Goal: Task Accomplishment & Management: Use online tool/utility

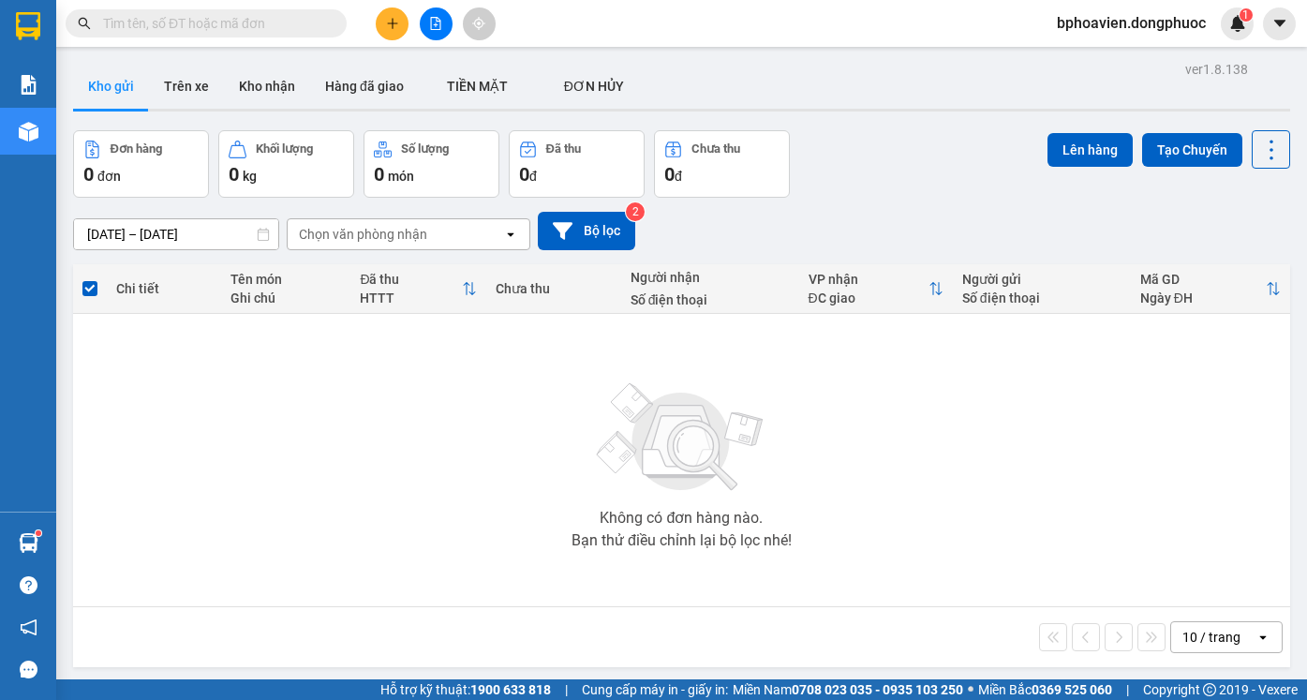
click at [395, 22] on icon "plus" at bounding box center [392, 23] width 13 height 13
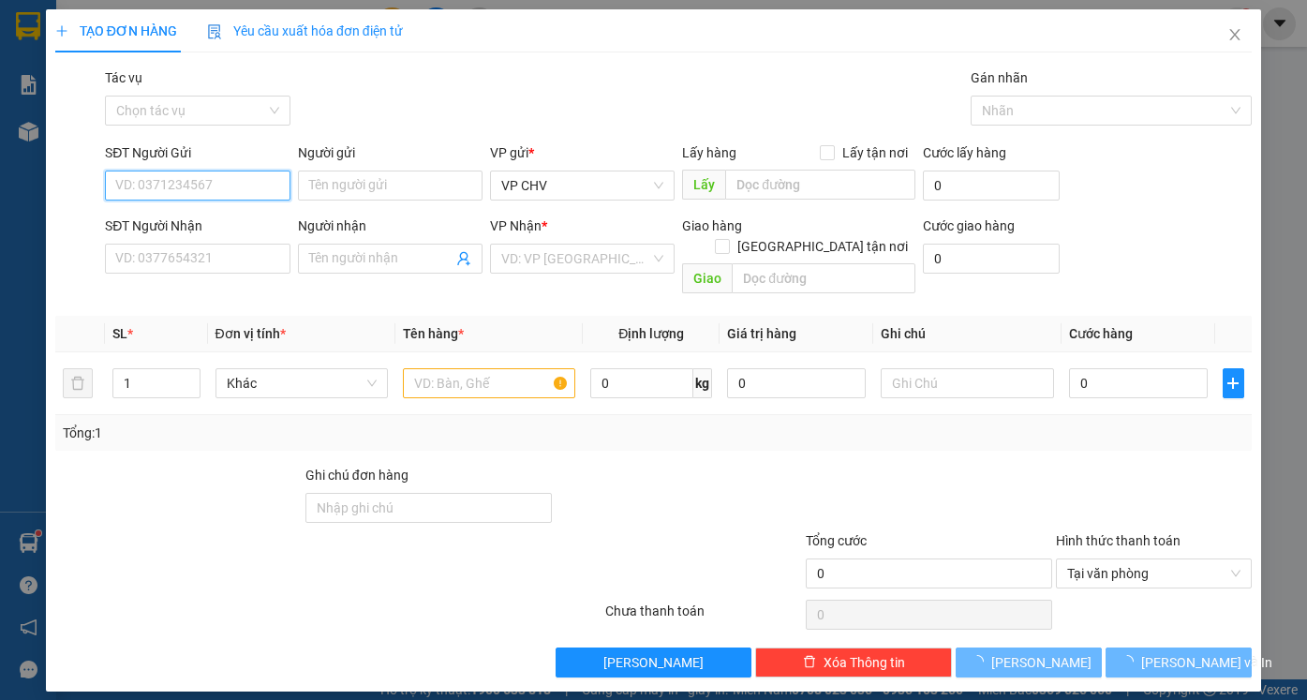
click at [200, 180] on input "SĐT Người Gửi" at bounding box center [197, 186] width 185 height 30
type input "0338"
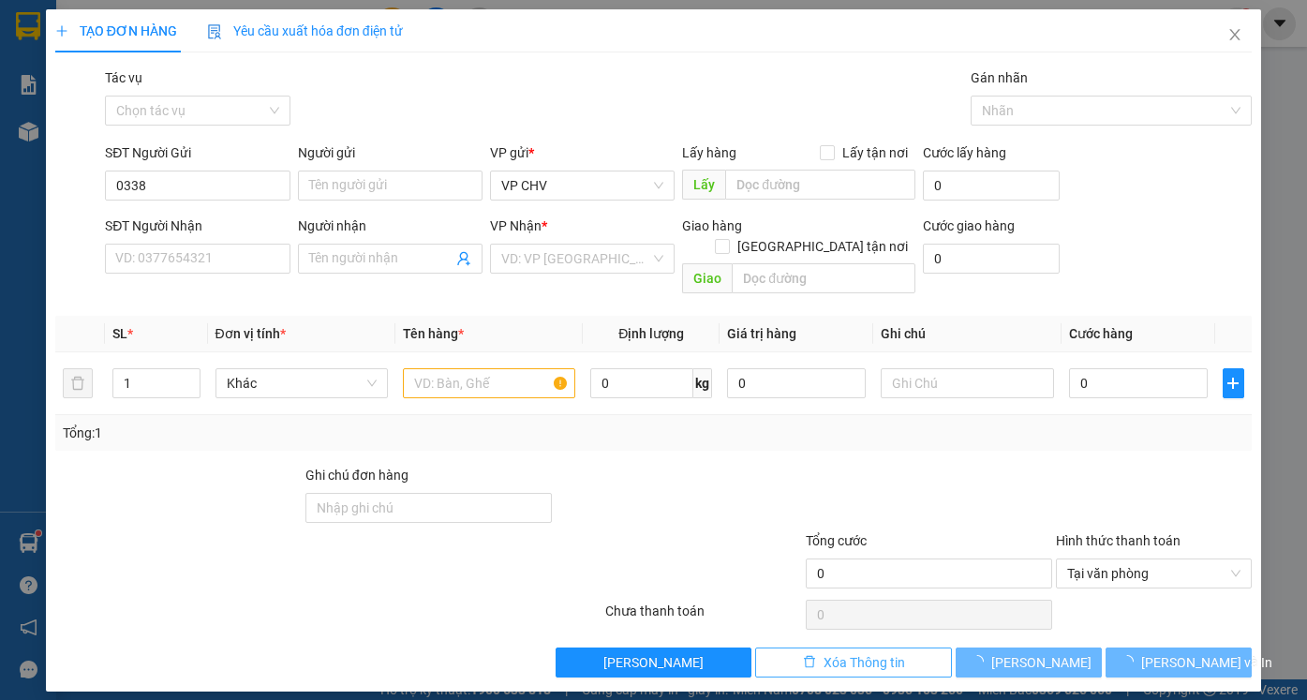
click at [875, 652] on span "Xóa Thông tin" at bounding box center [865, 662] width 82 height 21
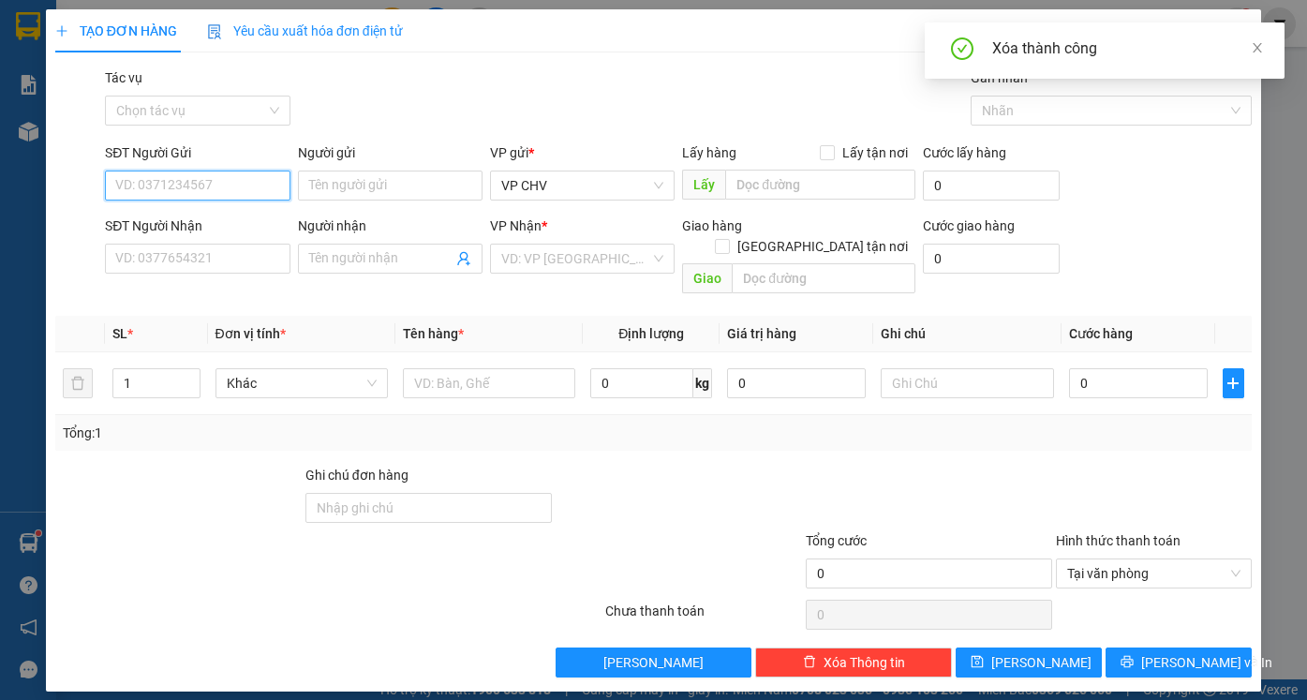
click at [218, 192] on input "SĐT Người Gửi" at bounding box center [197, 186] width 185 height 30
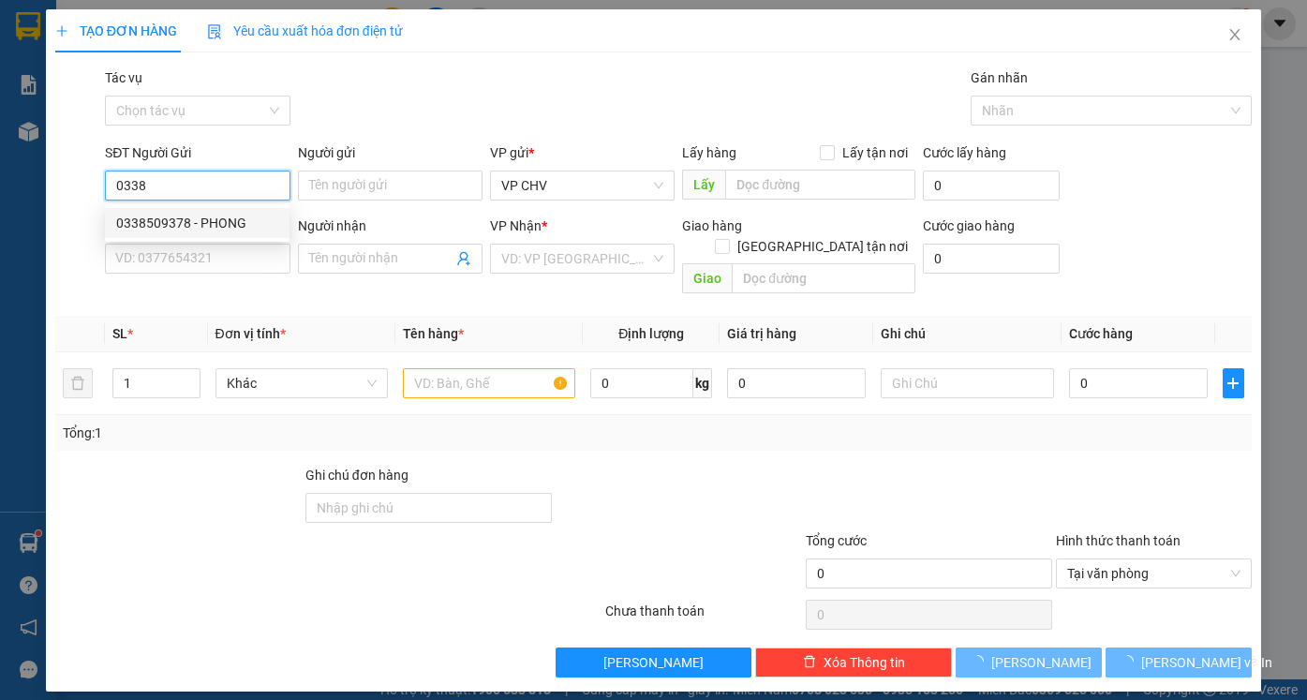
click at [189, 224] on div "0338509378 - PHONG" at bounding box center [197, 223] width 162 height 21
type input "0338509378"
type input "PHONG"
type input "0902828283"
type input "SONG MỸ"
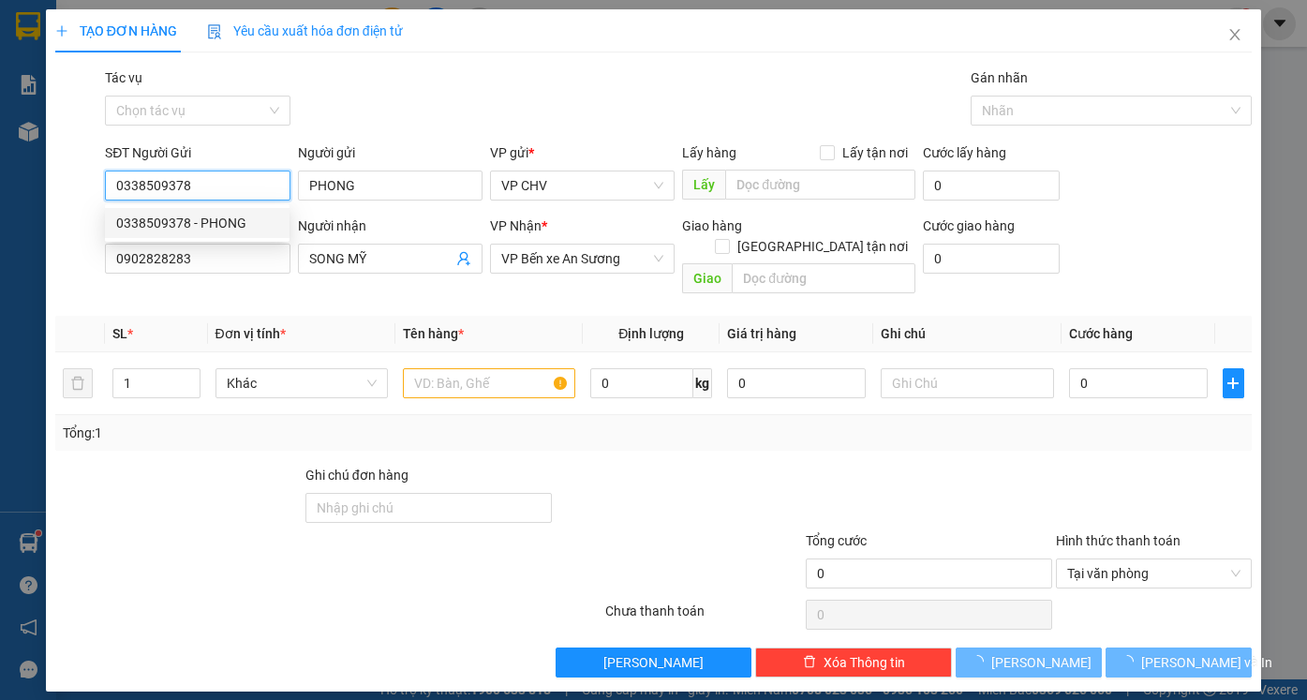
type input "20.000"
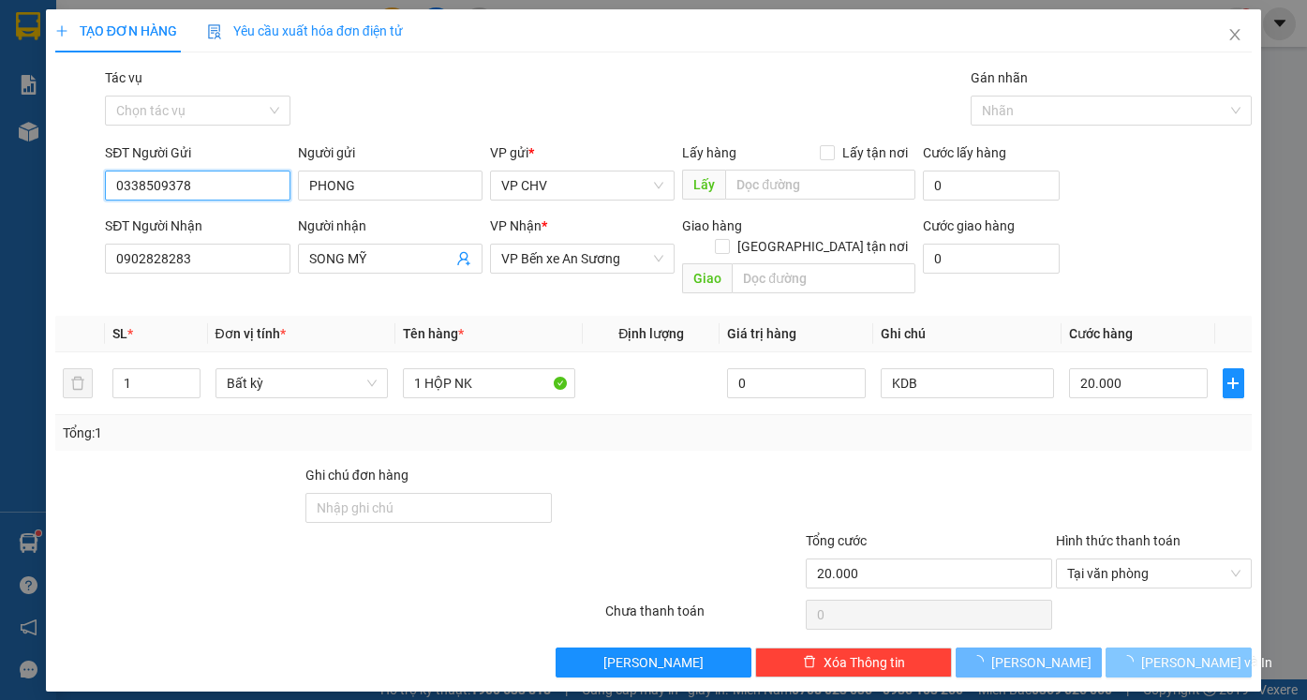
type input "0338509378"
click at [1206, 652] on span "[PERSON_NAME] và In" at bounding box center [1206, 662] width 131 height 21
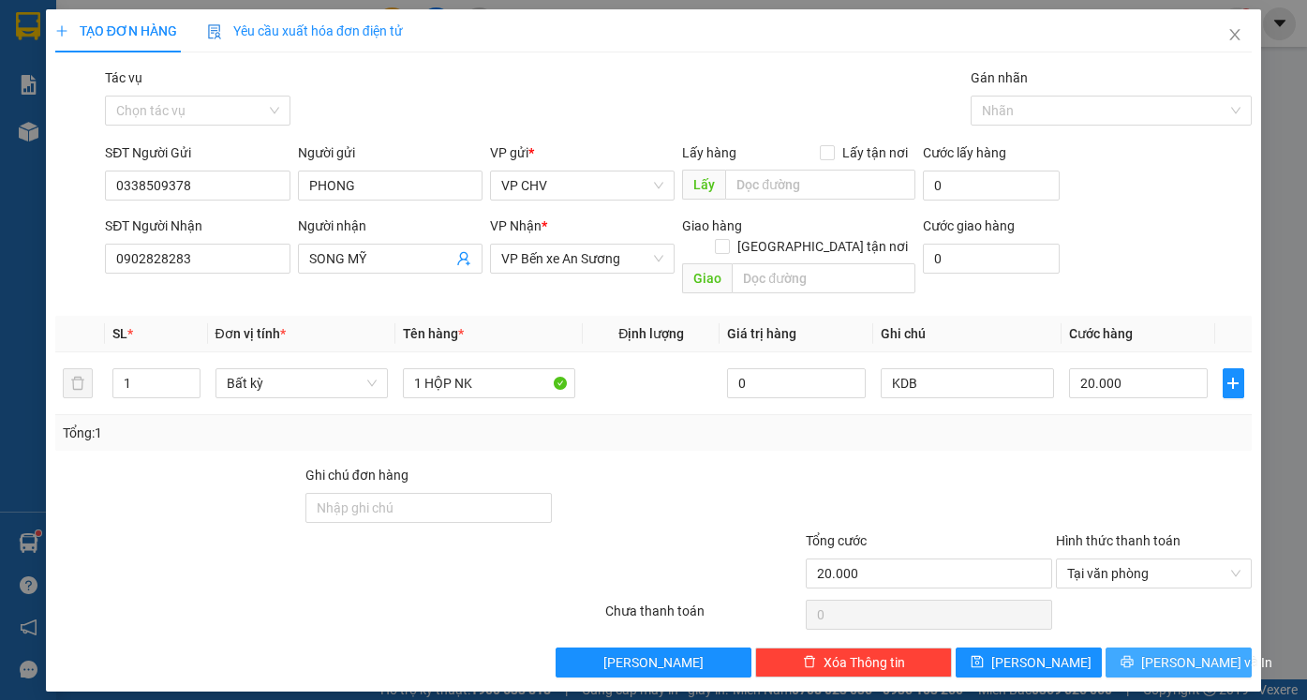
click at [1213, 652] on span "[PERSON_NAME] và In" at bounding box center [1206, 662] width 131 height 21
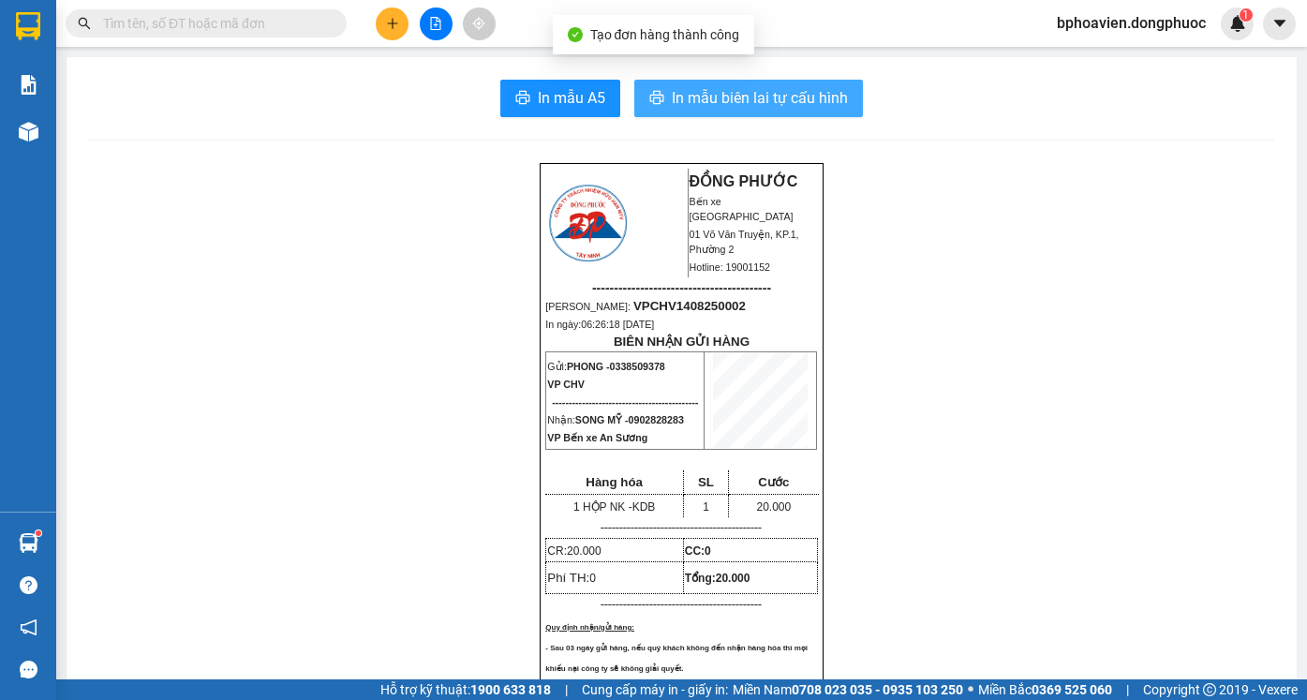
click at [791, 100] on span "In mẫu biên lai tự cấu hình" at bounding box center [760, 97] width 176 height 23
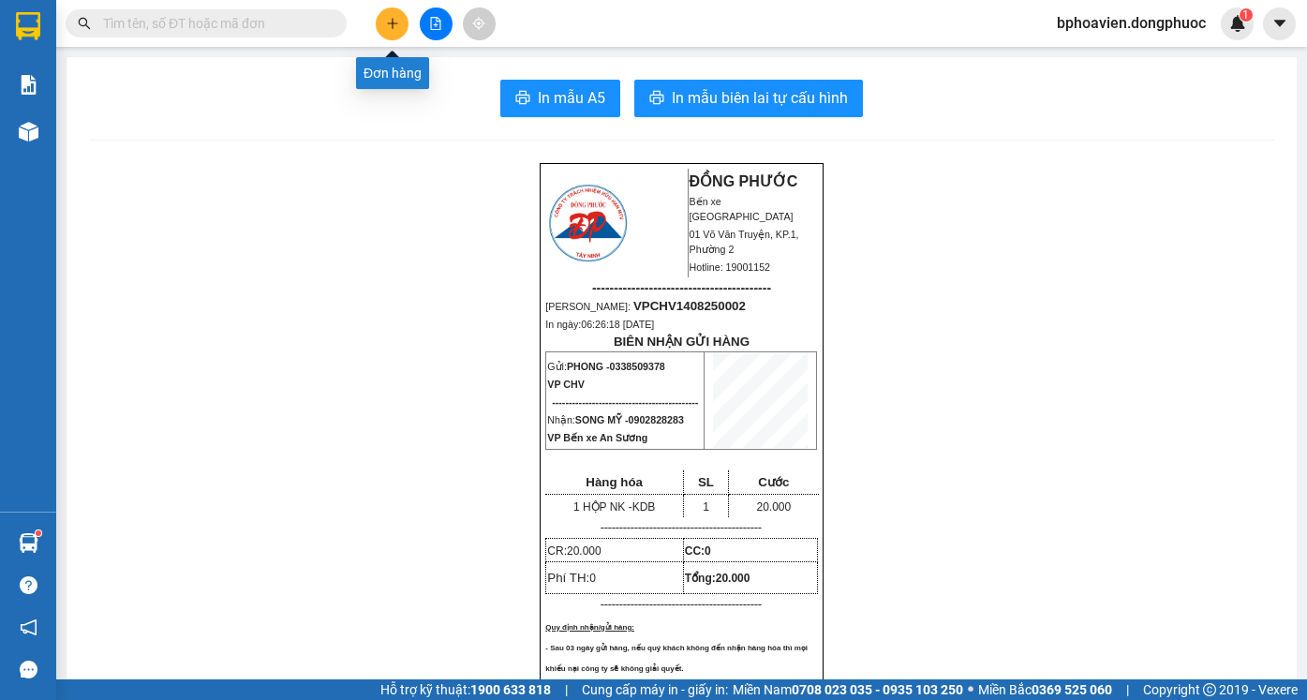
click at [388, 24] on icon "plus" at bounding box center [392, 23] width 13 height 13
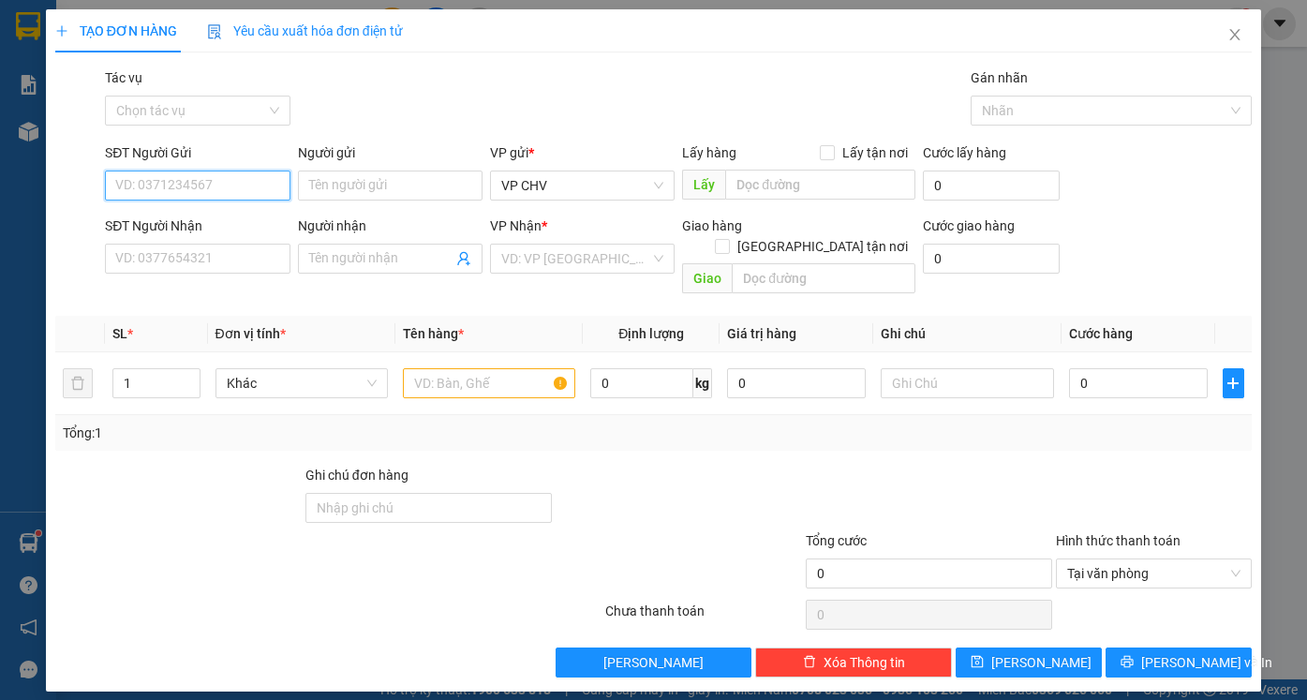
click at [186, 178] on input "SĐT Người Gửi" at bounding box center [197, 186] width 185 height 30
click at [201, 218] on div "0338509378 - PHONG" at bounding box center [197, 223] width 162 height 21
type input "0338509378"
type input "PHONG"
type input "0902828283"
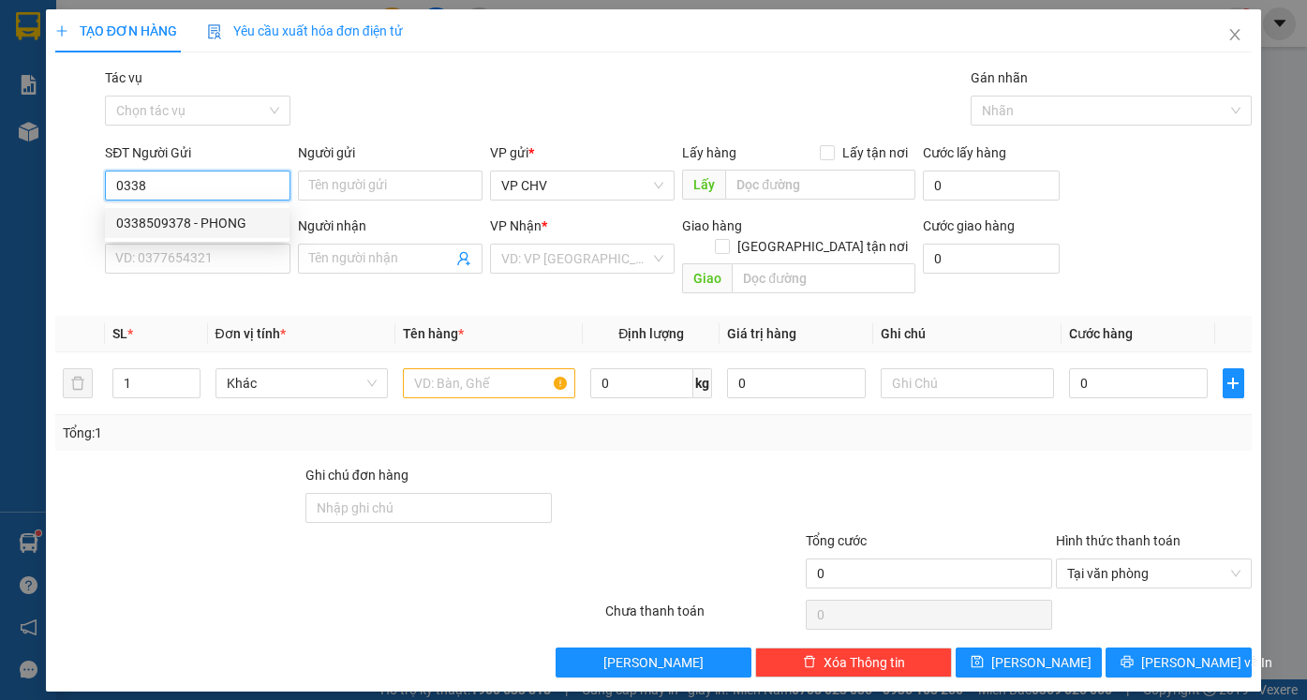
type input "SONG MỸ"
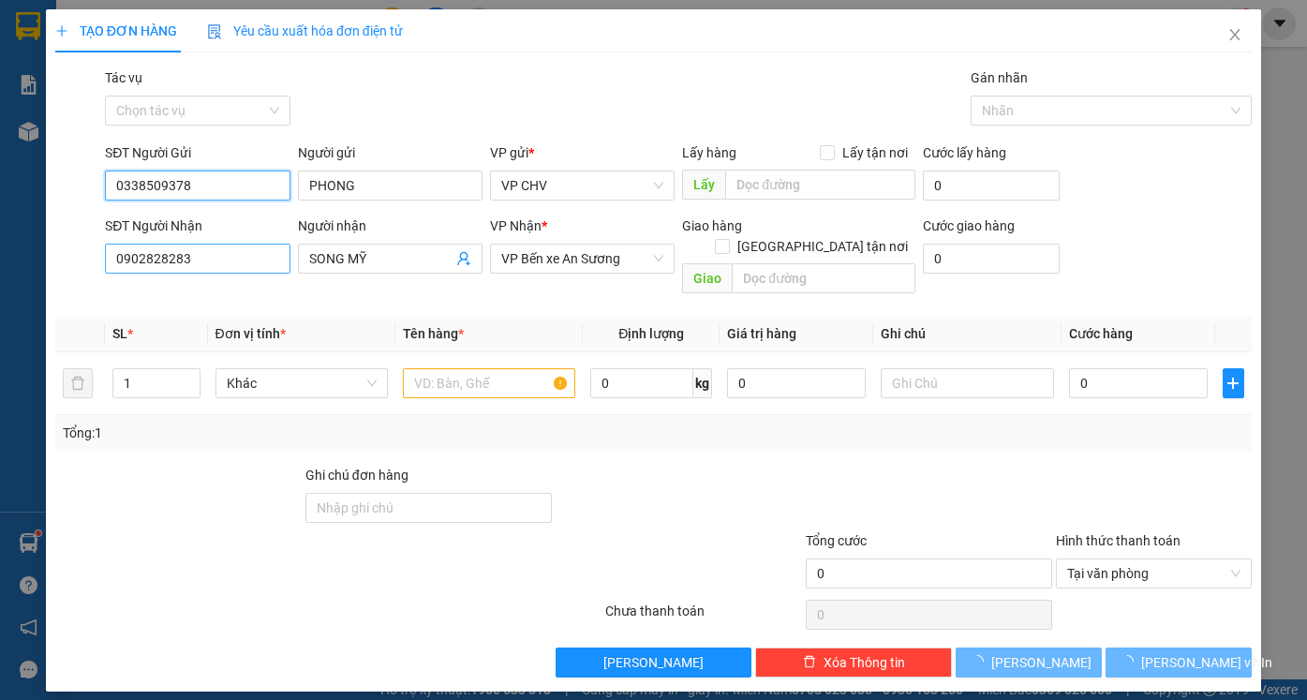
type input "0338509378"
drag, startPoint x: 201, startPoint y: 249, endPoint x: 249, endPoint y: 276, distance: 55.8
click at [98, 268] on div "SĐT Người Nhận 0902828283 Người nhận SONG MỸ VP Nhận * VP Bến xe An Sương Giao …" at bounding box center [653, 259] width 1200 height 86
click at [227, 253] on input "0902828283" at bounding box center [197, 259] width 185 height 30
type input "20.000"
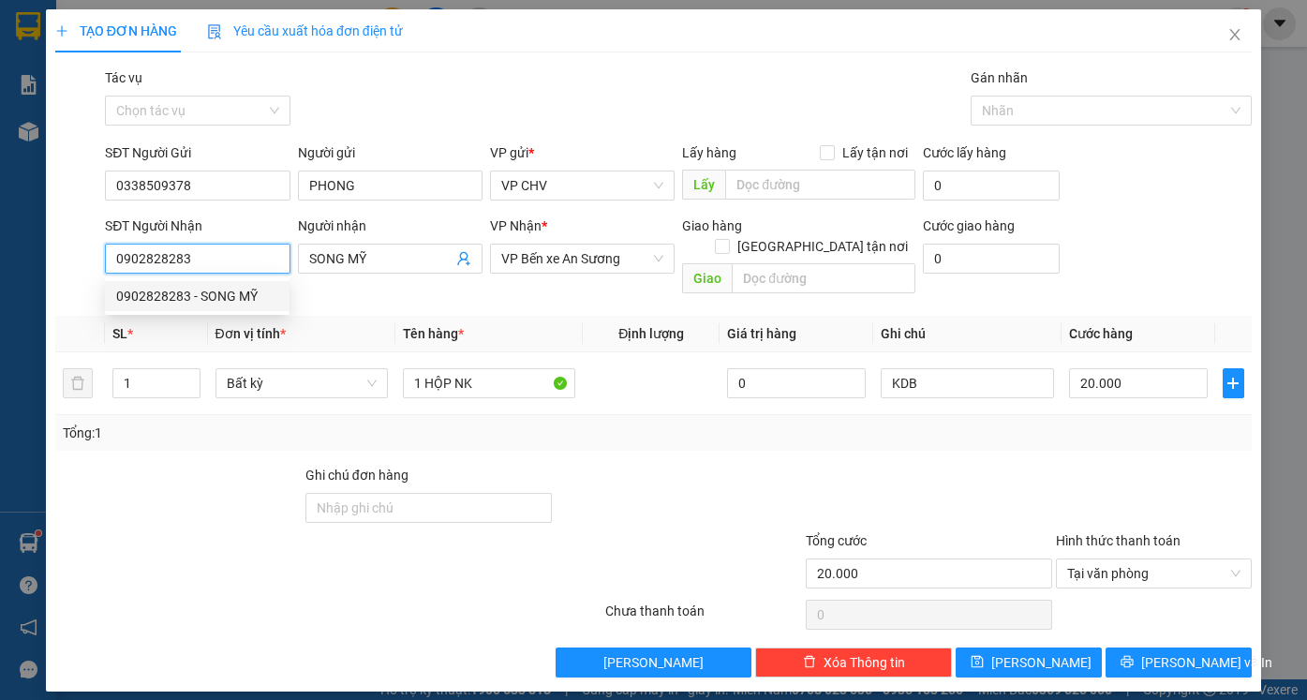
drag, startPoint x: 129, startPoint y: 260, endPoint x: 0, endPoint y: 218, distance: 135.7
click at [0, 221] on div "TẠO ĐƠN HÀNG Yêu cầu xuất hóa đơn điện tử Transit Pickup Surcharge Ids Transit …" at bounding box center [653, 350] width 1307 height 700
click at [207, 320] on div "0911479497 - LABO HOÀN CẦU" at bounding box center [209, 326] width 186 height 21
type input "0911479497"
type input "LABO HOÀN CẦU"
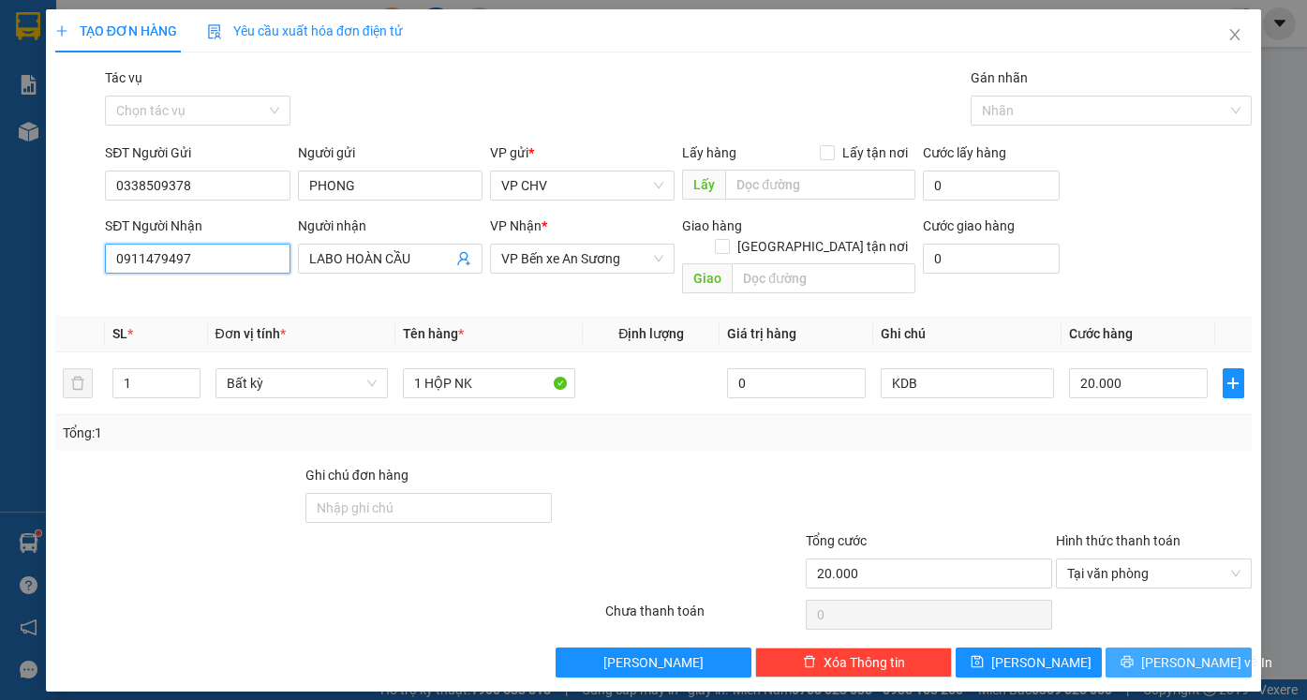
type input "0911479497"
click at [1175, 652] on span "[PERSON_NAME] và In" at bounding box center [1206, 662] width 131 height 21
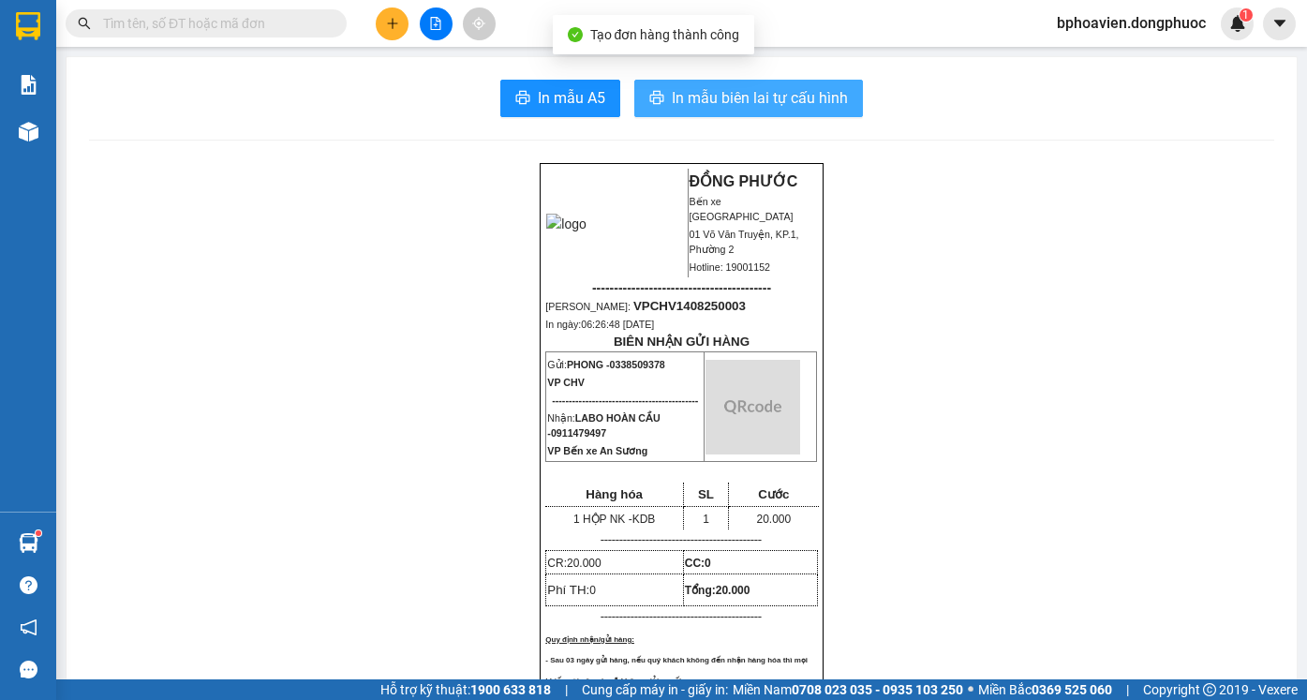
click at [736, 92] on span "In mẫu biên lai tự cấu hình" at bounding box center [760, 97] width 176 height 23
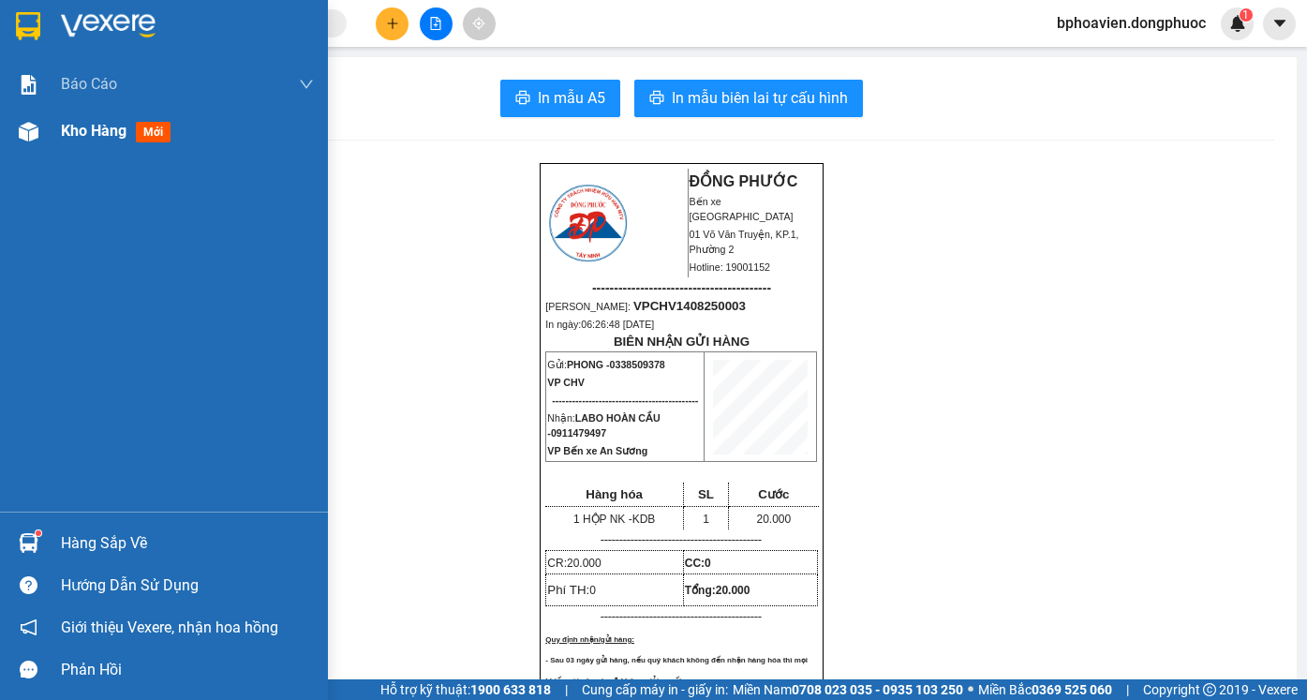
click at [92, 130] on span "Kho hàng" at bounding box center [94, 131] width 66 height 18
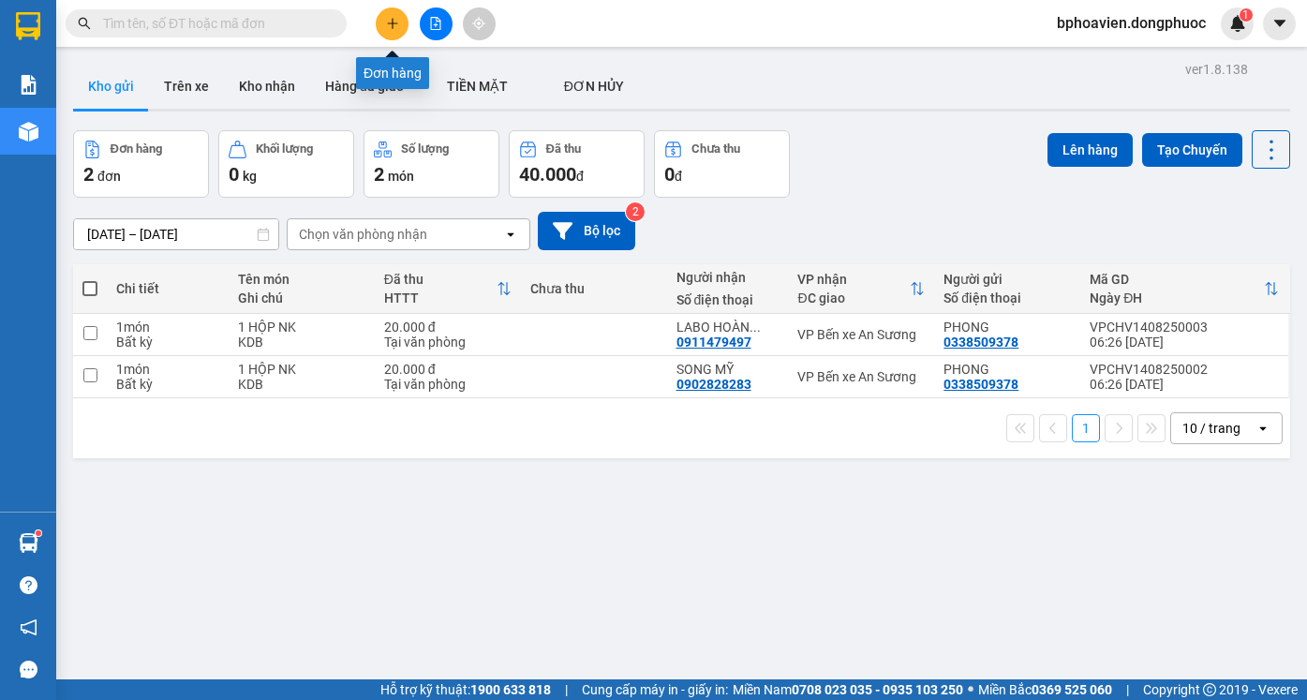
click at [392, 29] on icon "plus" at bounding box center [392, 23] width 13 height 13
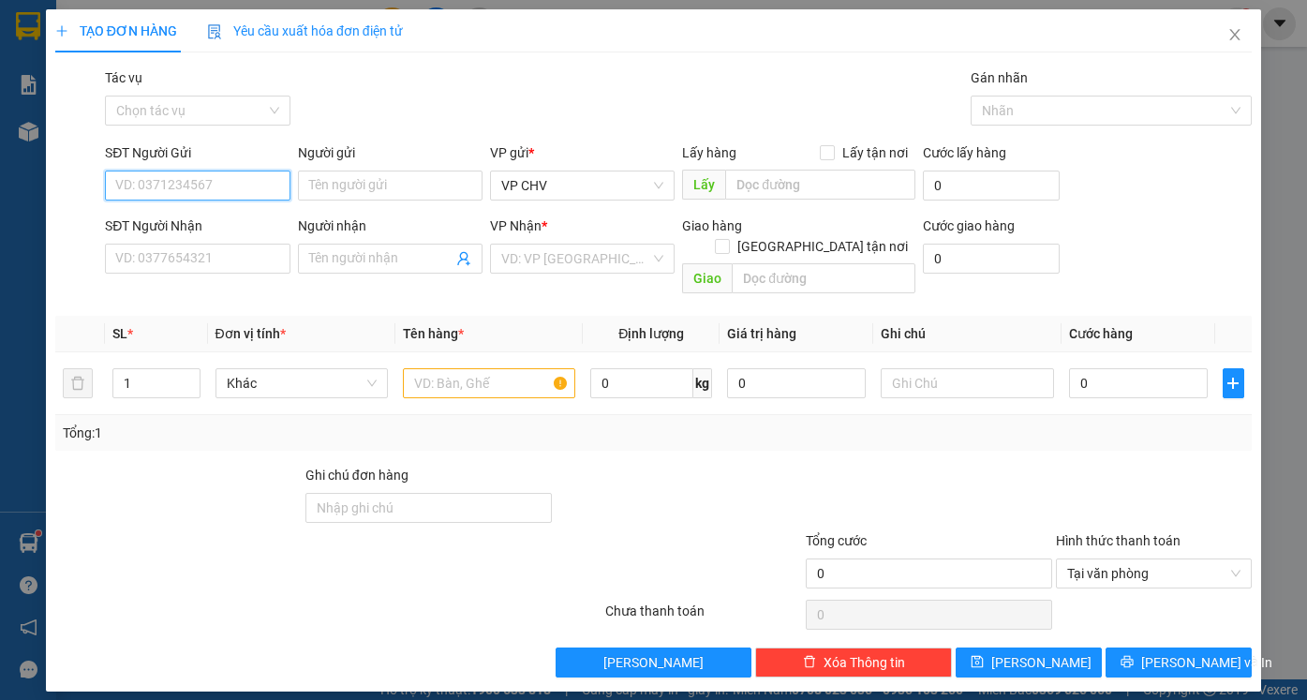
click at [230, 190] on input "SĐT Người Gửi" at bounding box center [197, 186] width 185 height 30
drag, startPoint x: 217, startPoint y: 221, endPoint x: 257, endPoint y: 289, distance: 78.1
click at [218, 221] on div "0987098878 - VÂN" at bounding box center [197, 223] width 162 height 21
type input "0987098878"
type input "VÂN"
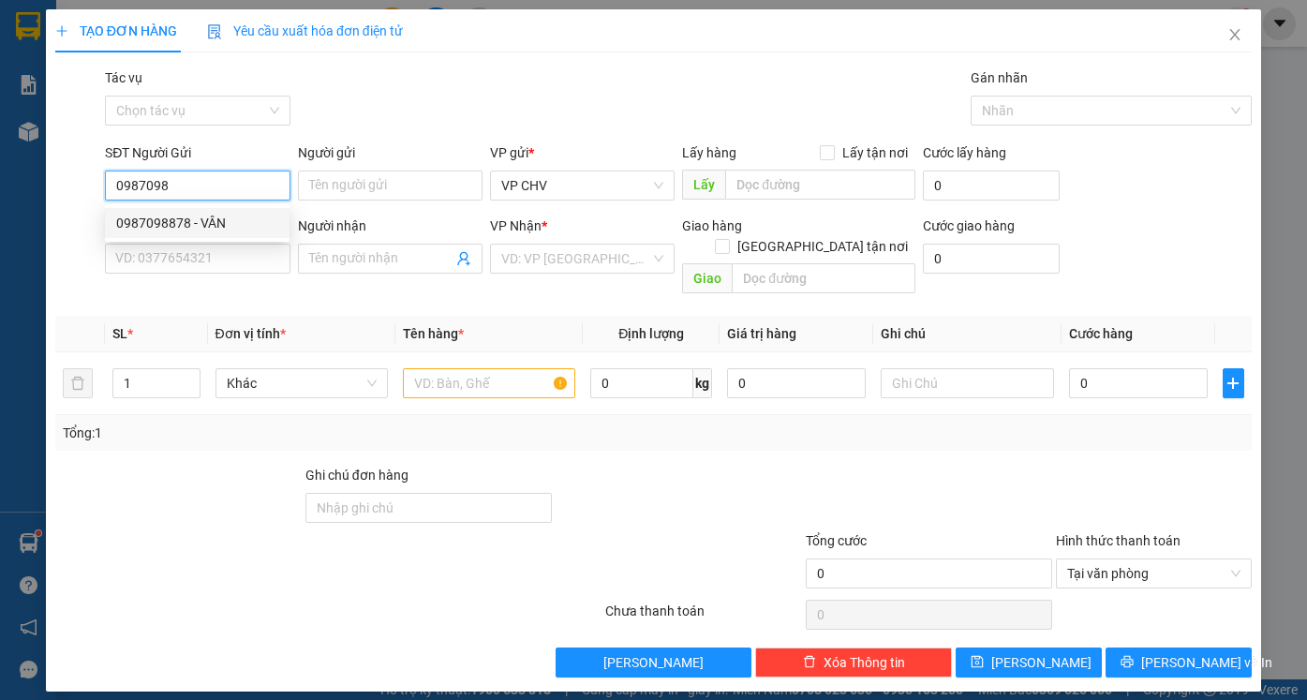
type input "0902940737"
type input "LABO BẢO TÍN"
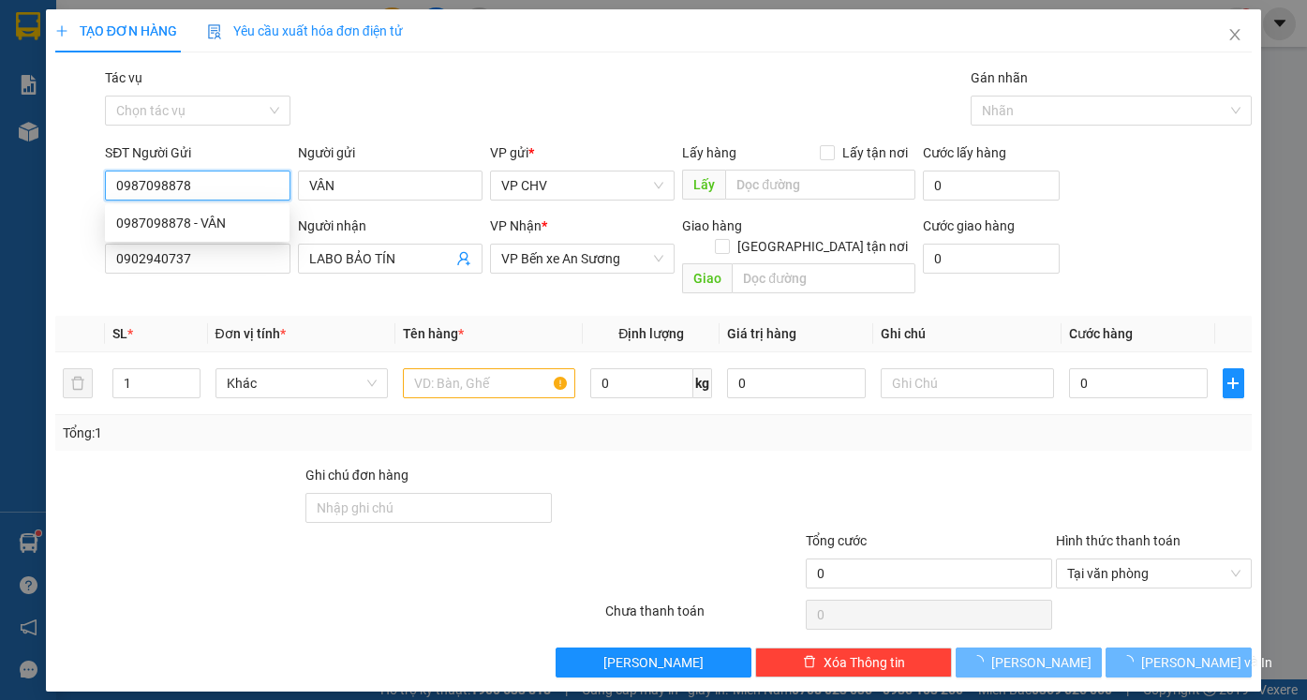
type input "20.000"
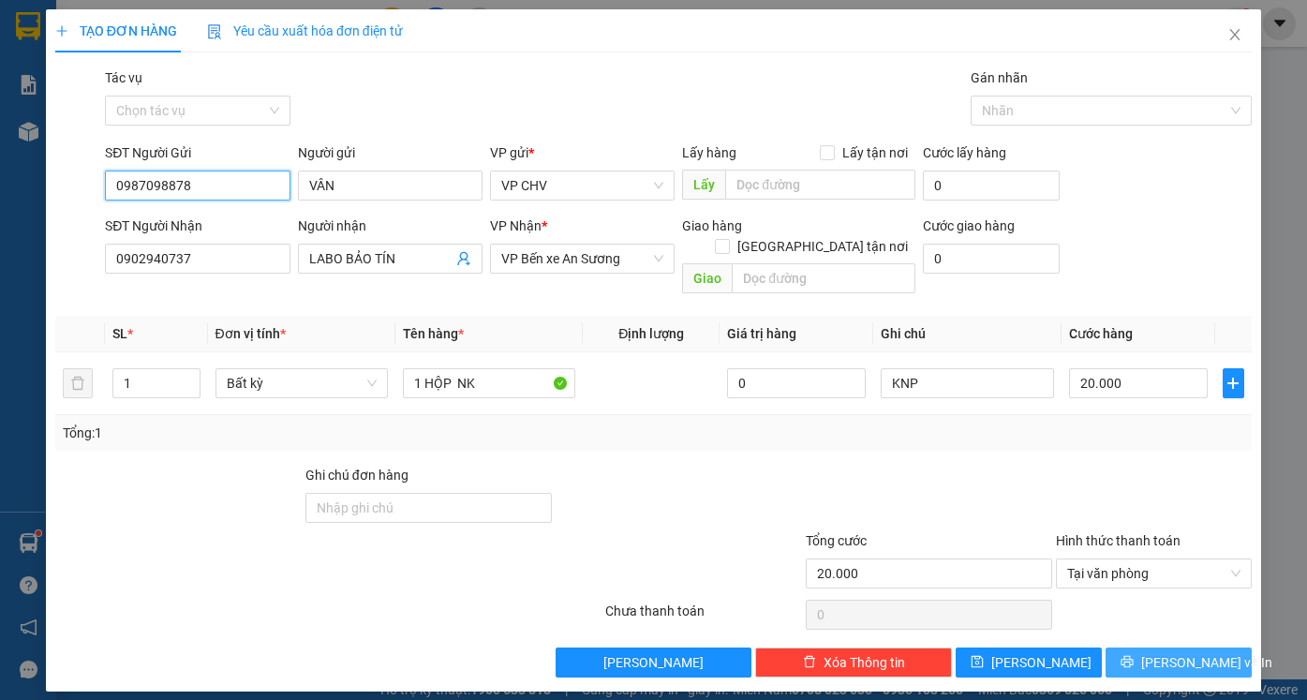
type input "0987098878"
click at [1172, 652] on span "[PERSON_NAME] và In" at bounding box center [1206, 662] width 131 height 21
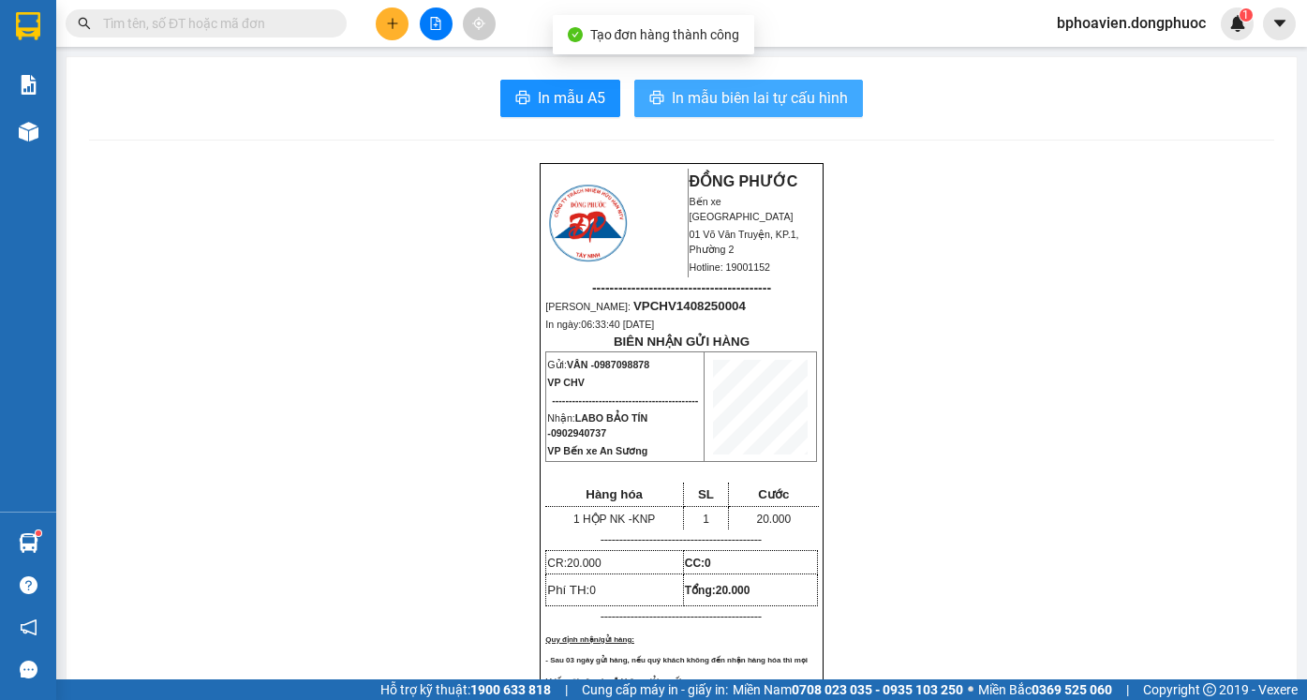
click at [758, 105] on span "In mẫu biên lai tự cấu hình" at bounding box center [760, 97] width 176 height 23
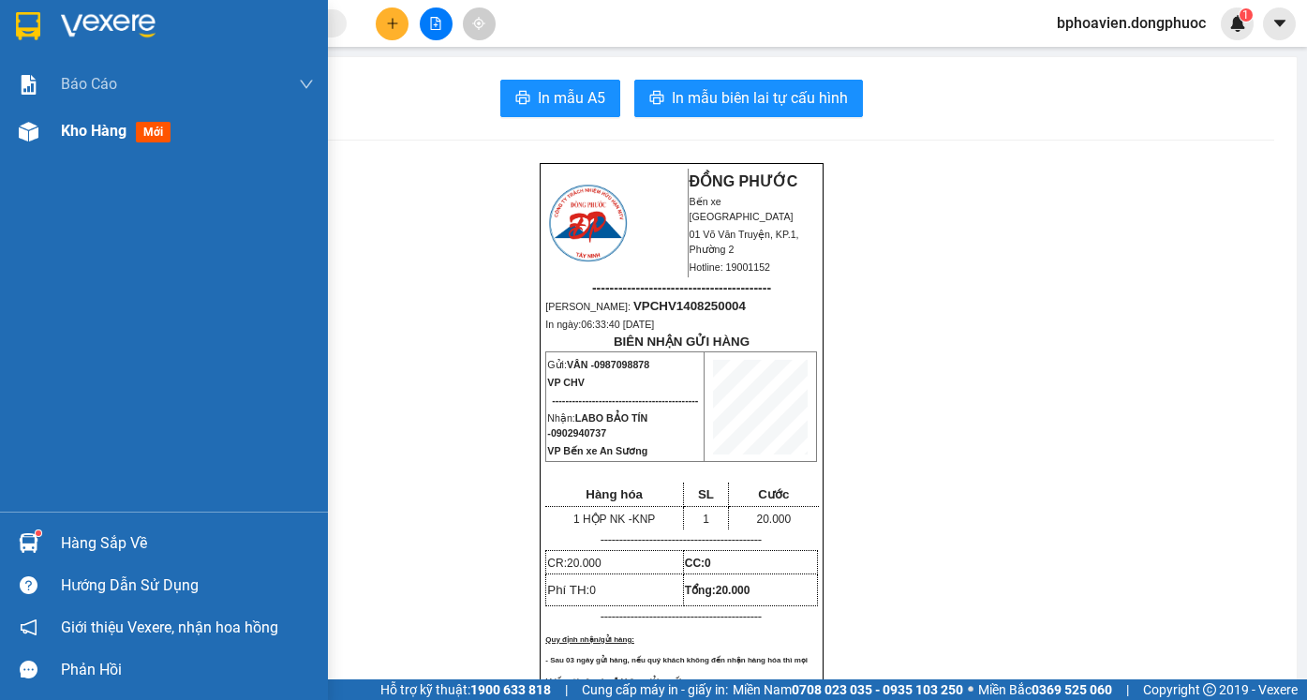
click at [65, 145] on div "Kho hàng mới" at bounding box center [187, 131] width 253 height 47
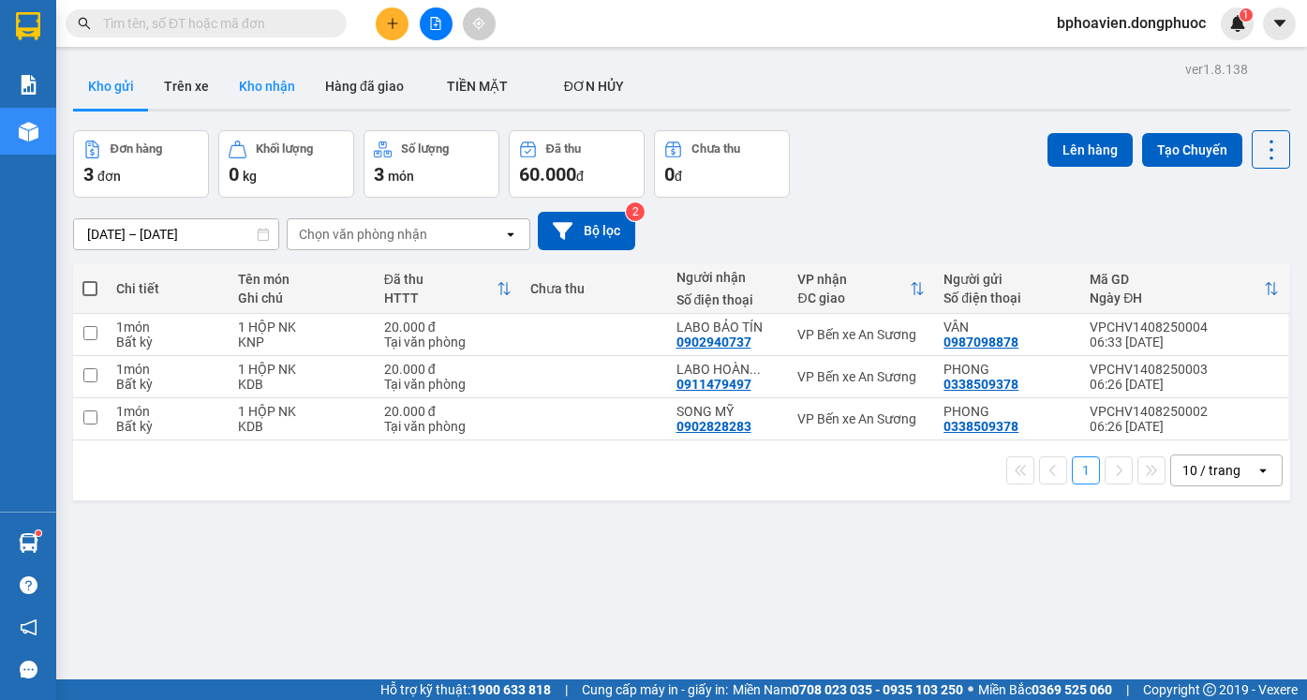
click at [283, 82] on button "Kho nhận" at bounding box center [267, 86] width 86 height 45
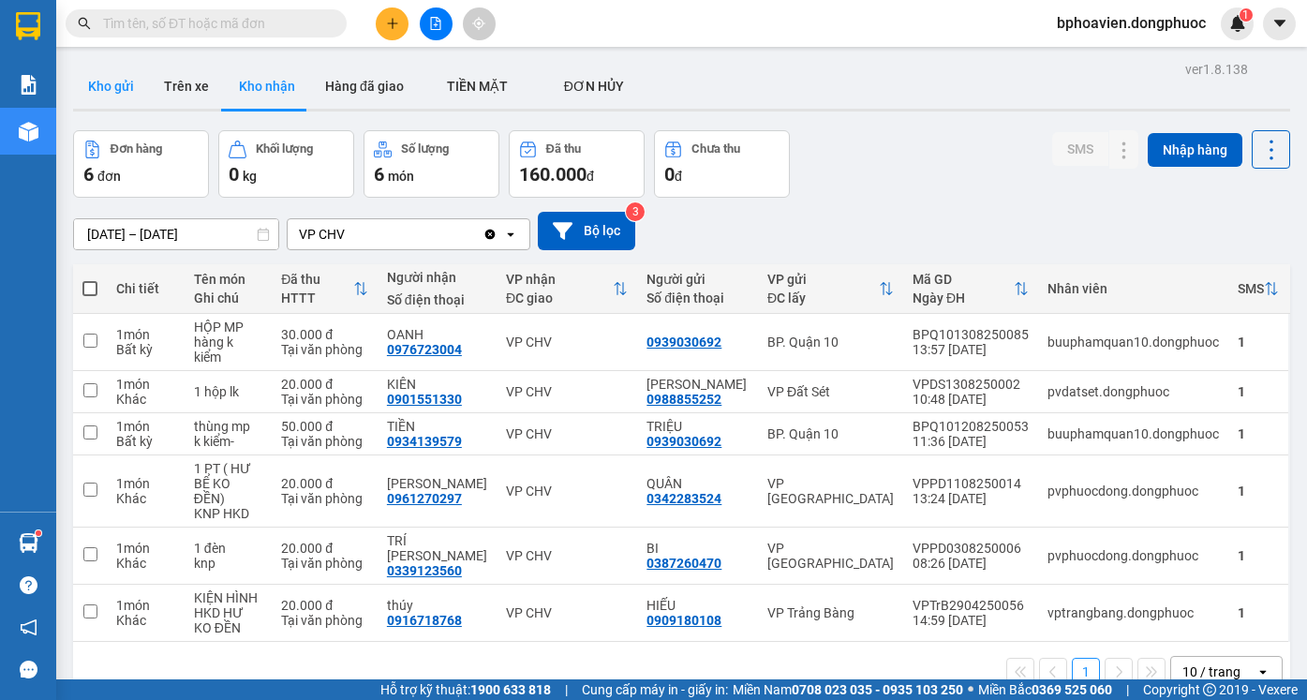
click at [99, 87] on button "Kho gửi" at bounding box center [111, 86] width 76 height 45
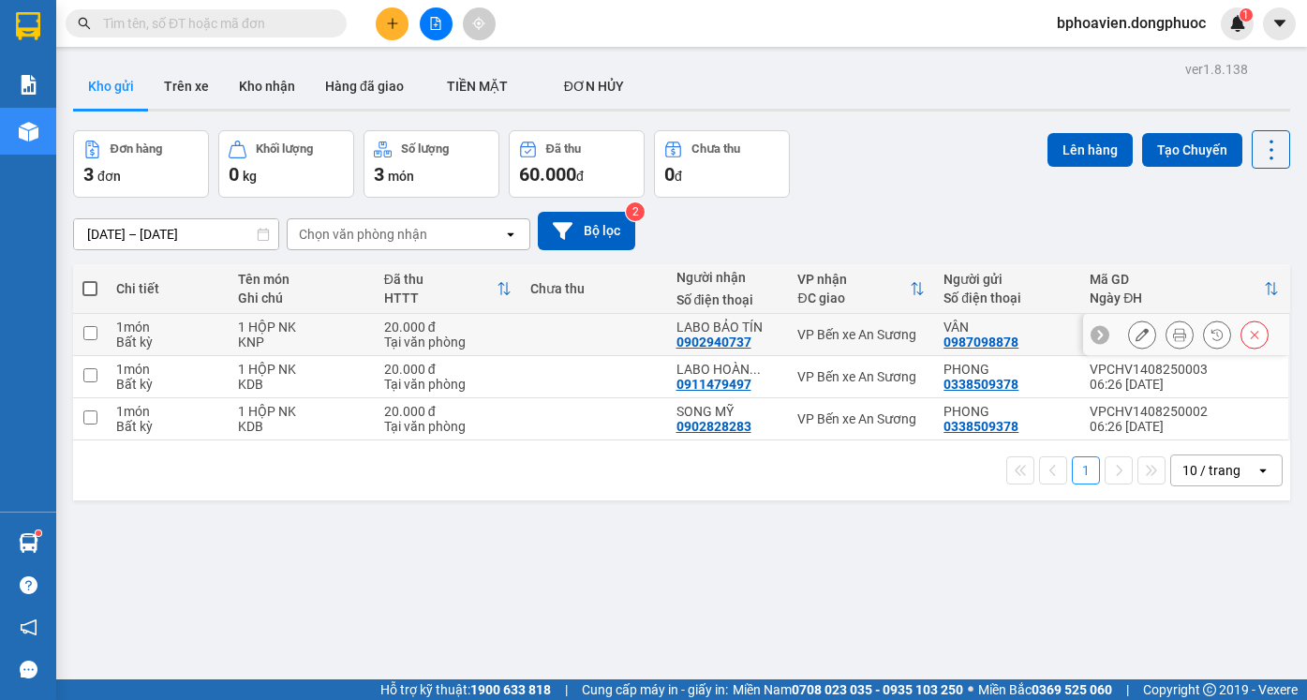
drag, startPoint x: 597, startPoint y: 335, endPoint x: 601, endPoint y: 345, distance: 10.1
click at [598, 336] on td at bounding box center [594, 335] width 146 height 42
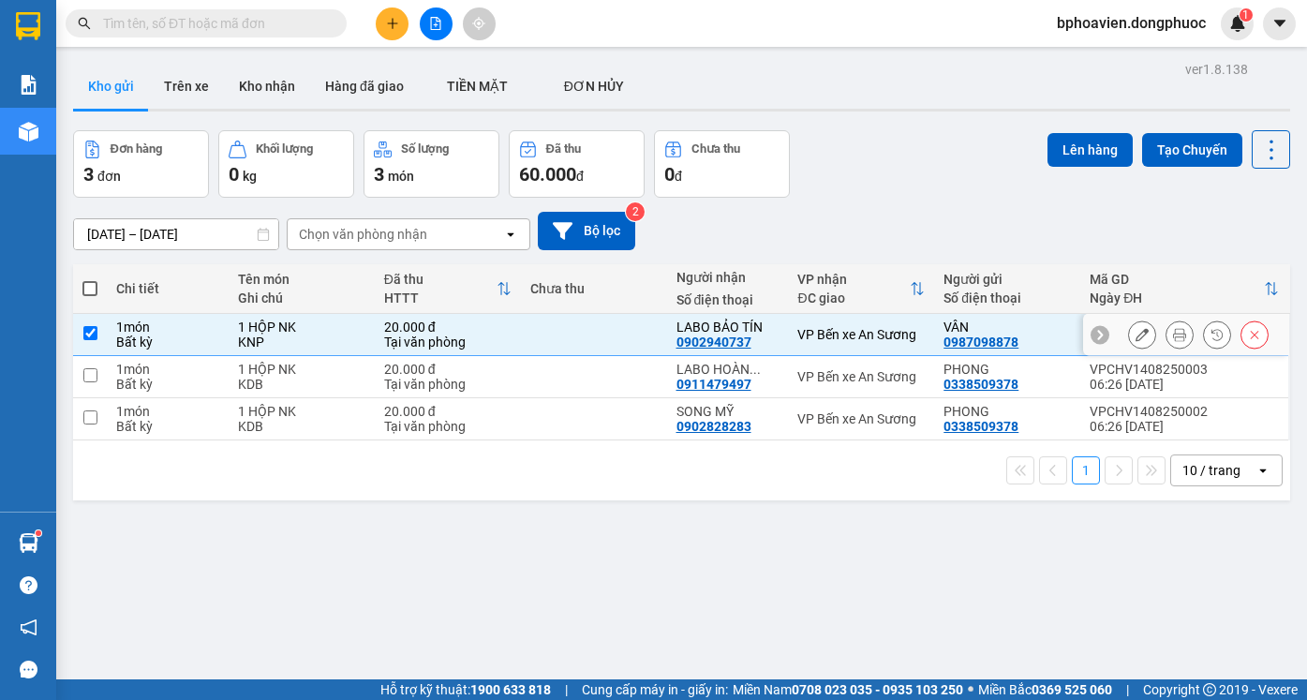
checkbox input "true"
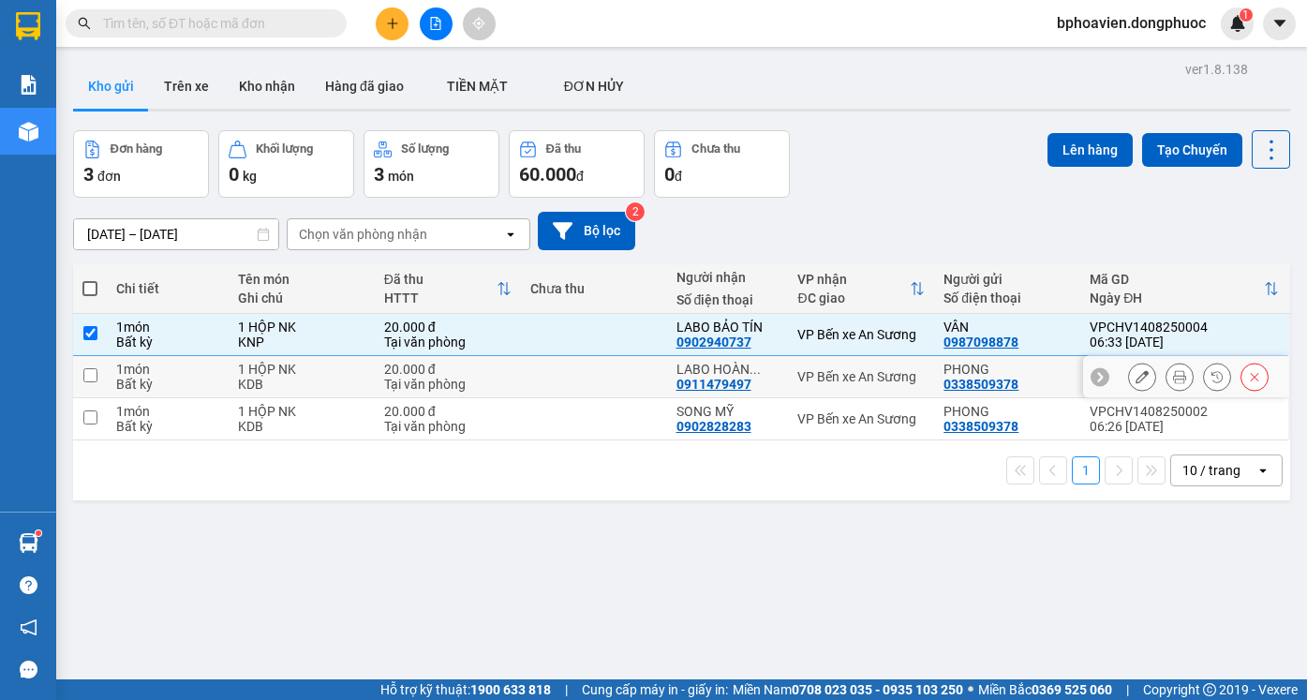
click at [607, 377] on td at bounding box center [594, 377] width 146 height 42
checkbox input "true"
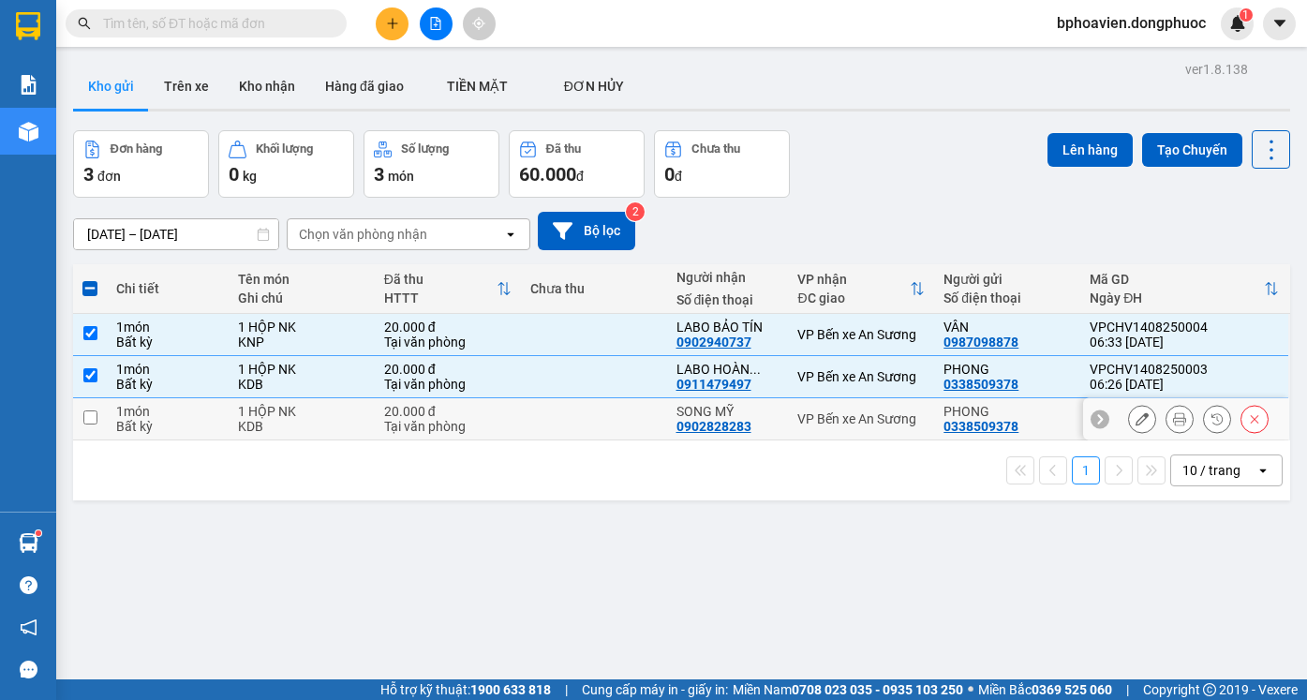
click at [624, 418] on td at bounding box center [594, 419] width 146 height 42
checkbox input "true"
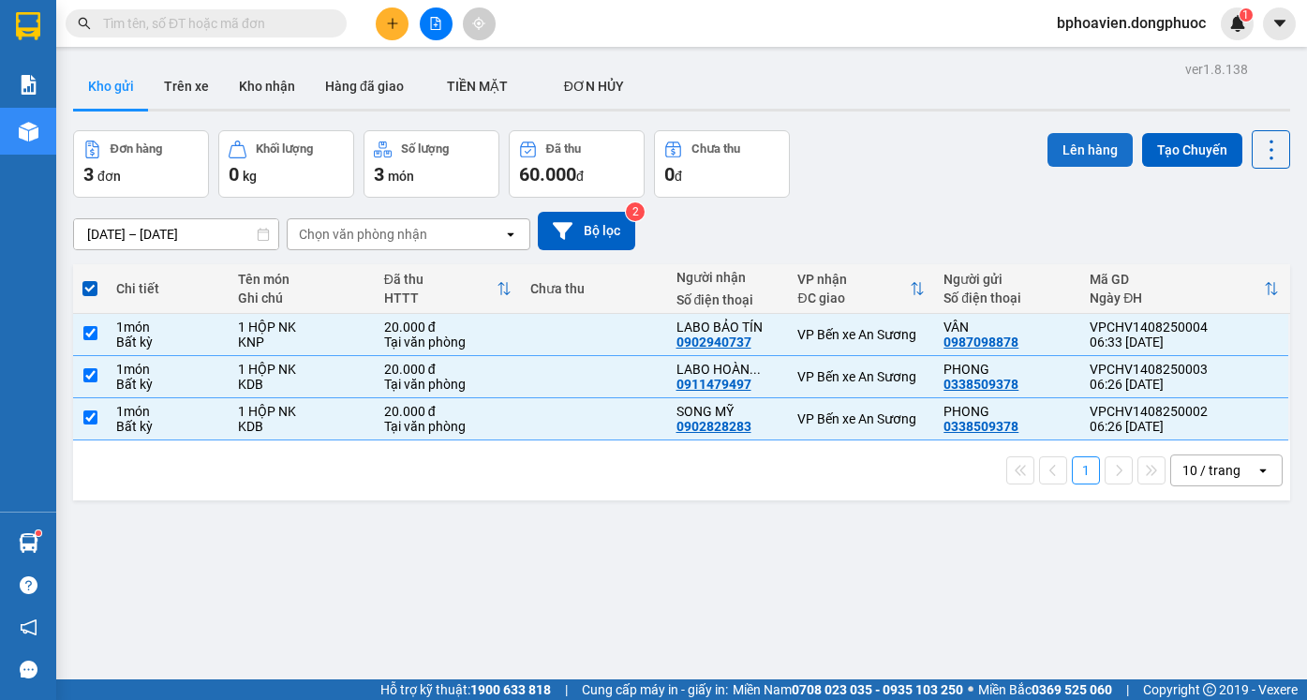
drag, startPoint x: 1082, startPoint y: 158, endPoint x: 1074, endPoint y: 154, distance: 9.6
click at [1081, 156] on button "Lên hàng" at bounding box center [1090, 150] width 85 height 34
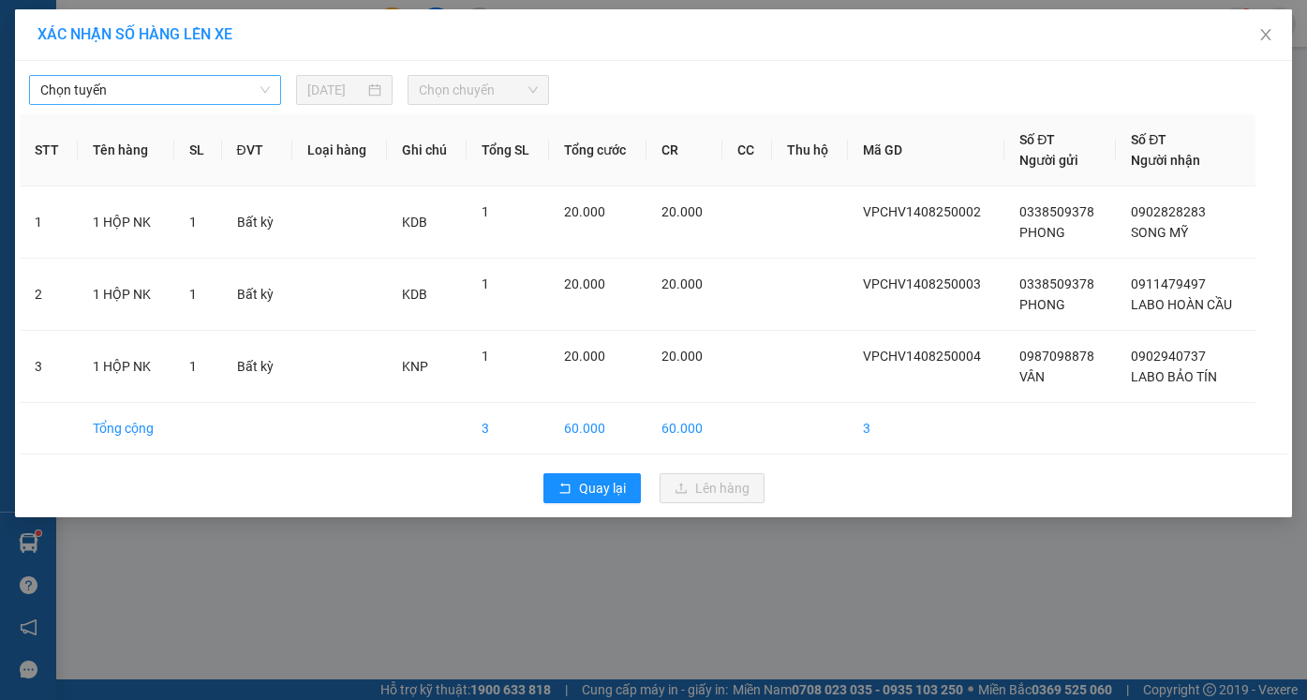
drag, startPoint x: 158, startPoint y: 82, endPoint x: 165, endPoint y: 98, distance: 18.1
click at [160, 82] on span "Chọn tuyến" at bounding box center [155, 90] width 230 height 28
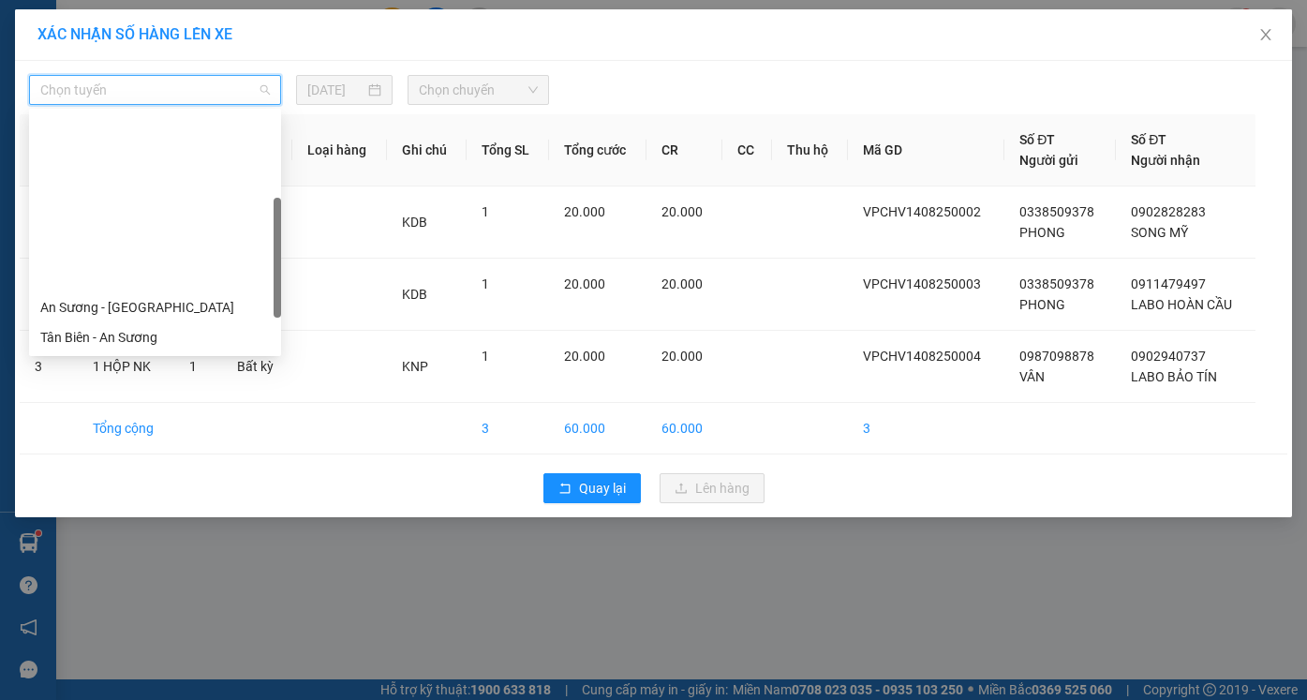
scroll to position [187, 0]
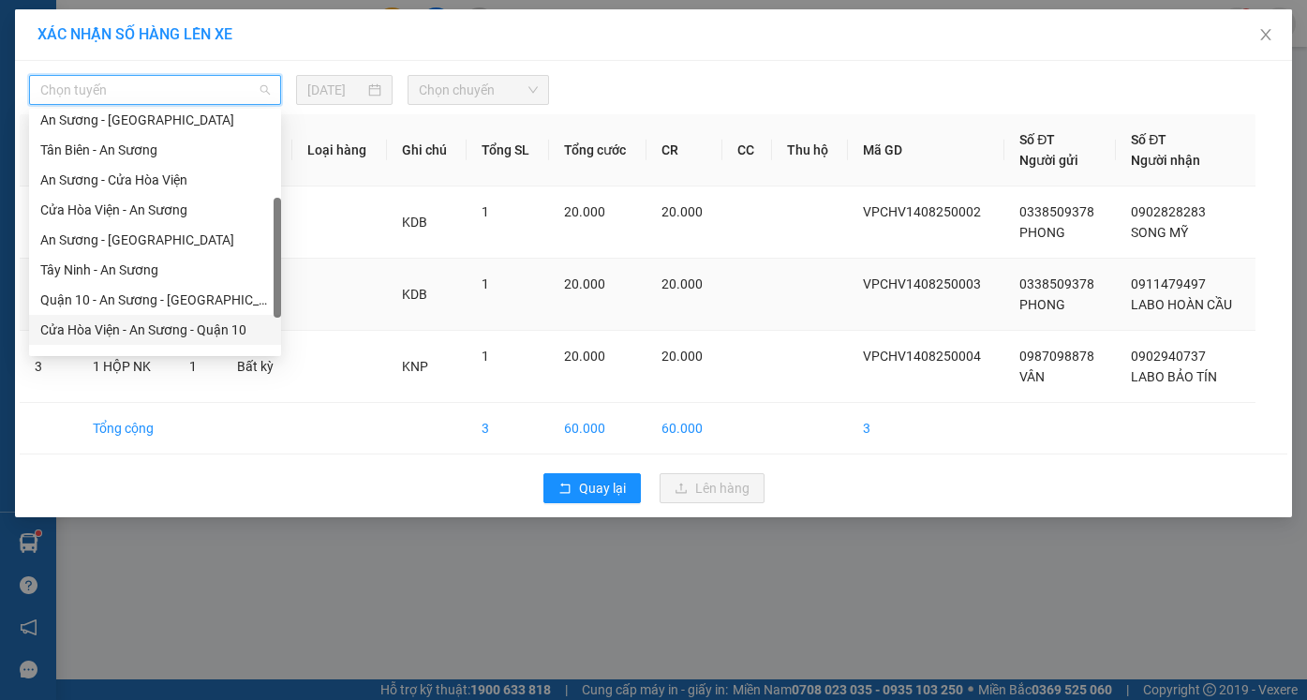
drag, startPoint x: 165, startPoint y: 325, endPoint x: 200, endPoint y: 317, distance: 35.7
click at [167, 326] on div "Cửa Hòa Viện - An Sương - Quận 10" at bounding box center [155, 330] width 230 height 21
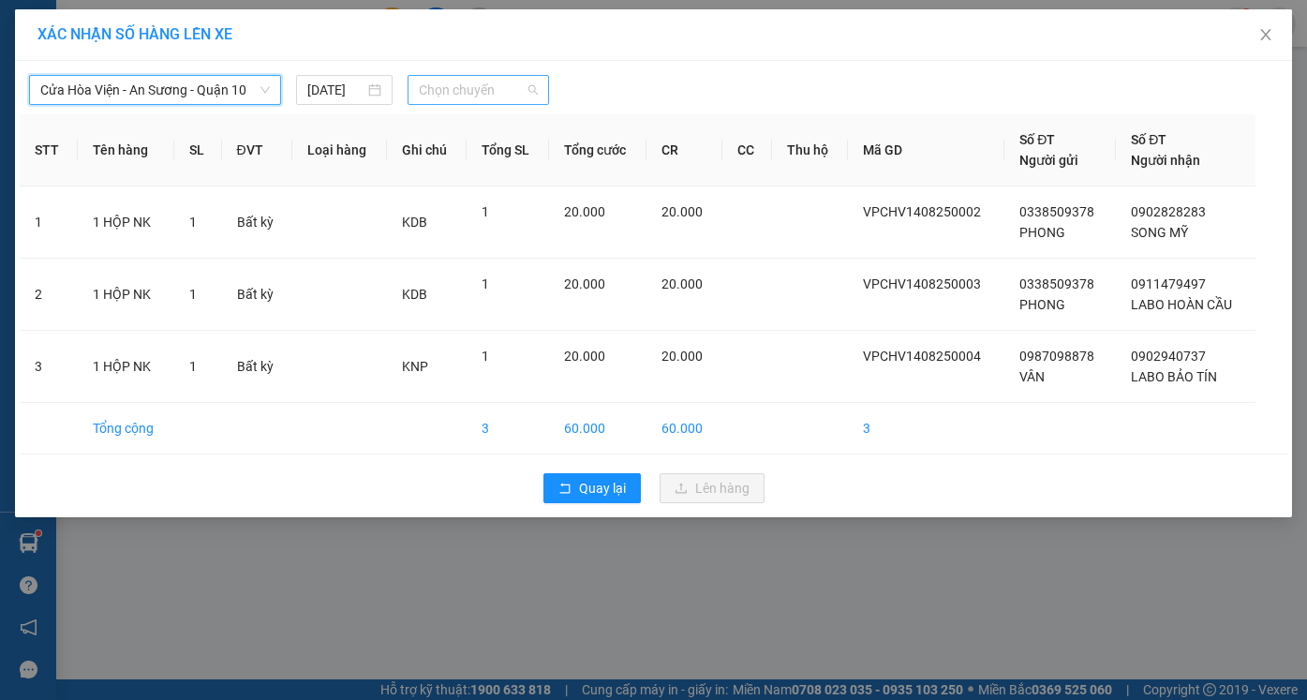
click at [440, 85] on span "Chọn chuyến" at bounding box center [478, 90] width 118 height 28
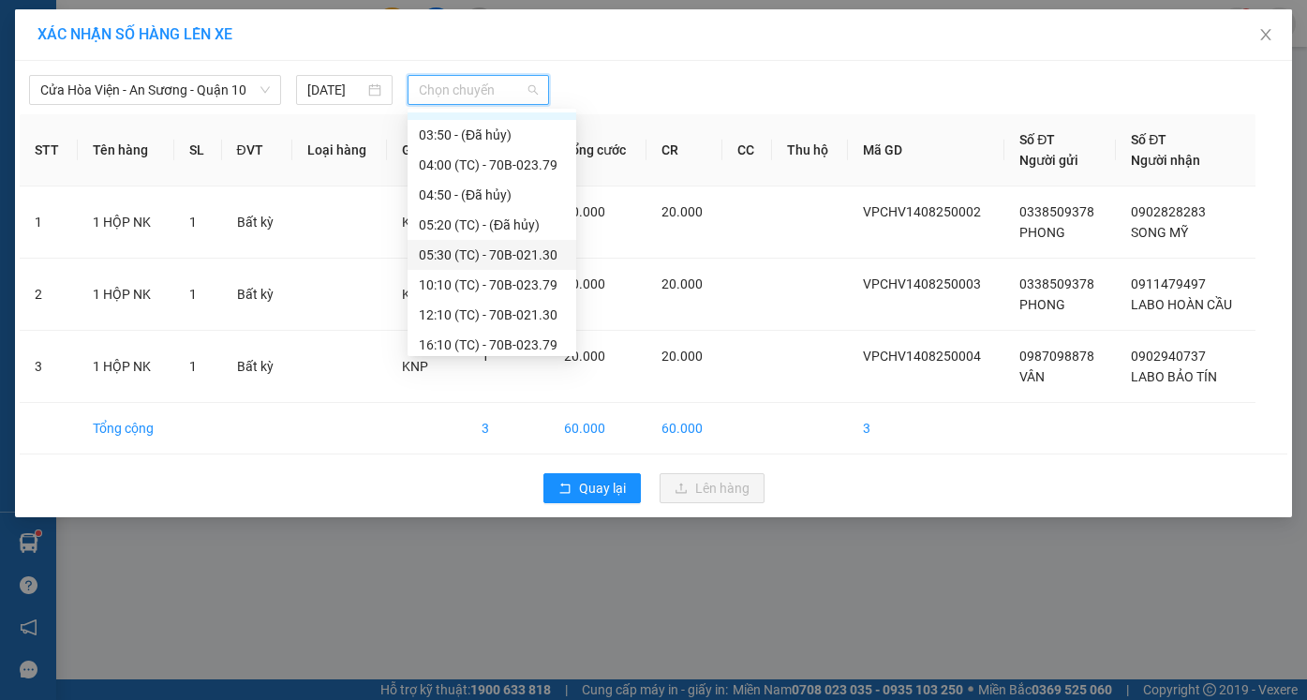
scroll to position [30, 0]
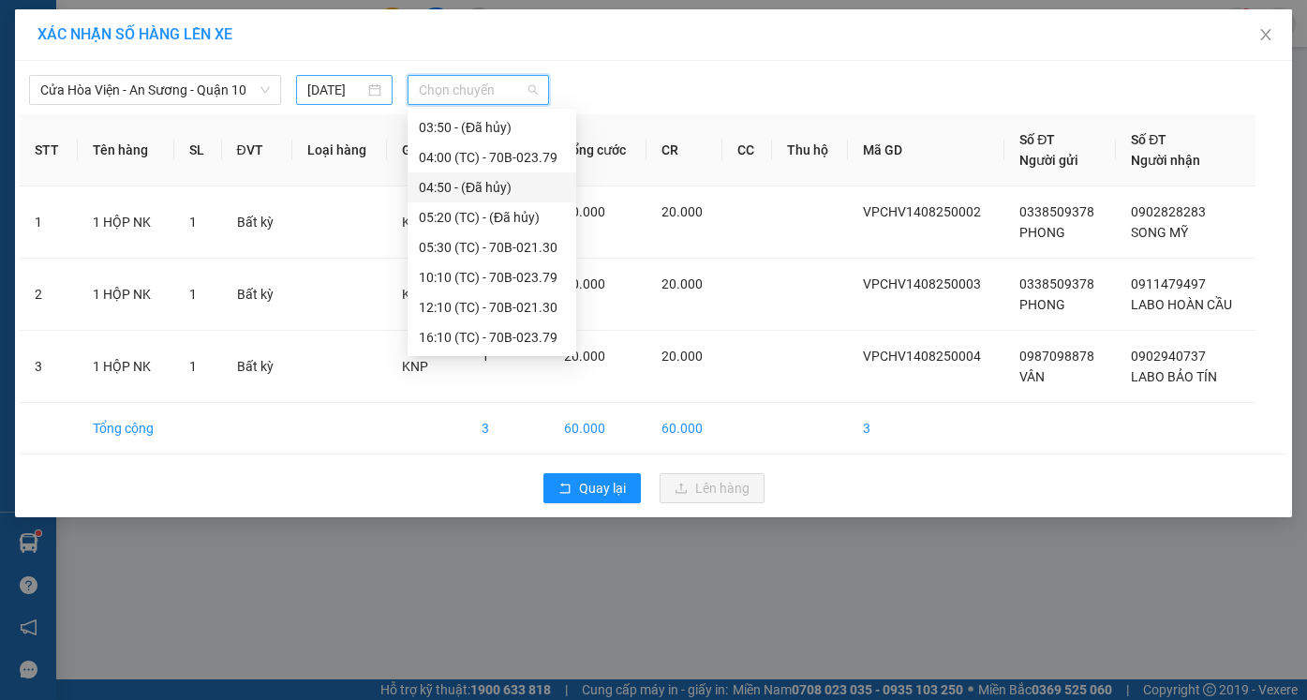
click at [347, 89] on input "[DATE]" at bounding box center [335, 90] width 57 height 21
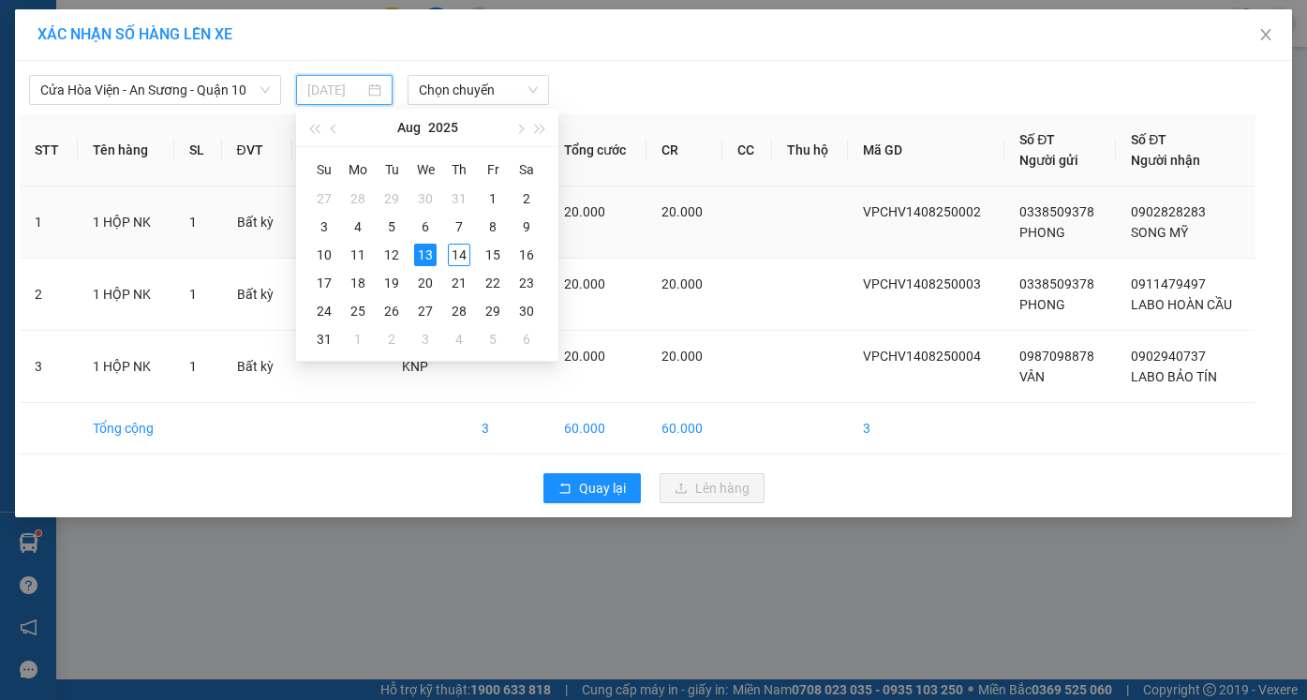
click at [456, 257] on div "14" at bounding box center [459, 255] width 22 height 22
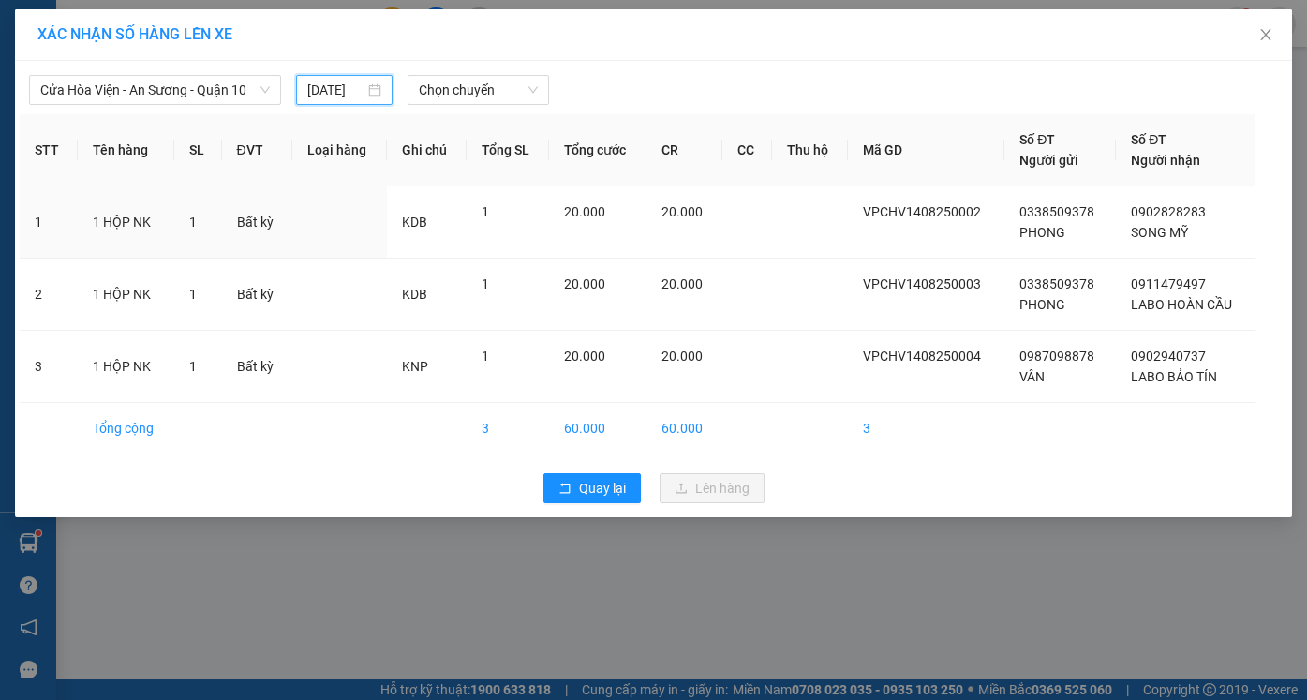
type input "[DATE]"
click at [487, 94] on span "Chọn chuyến" at bounding box center [478, 90] width 118 height 28
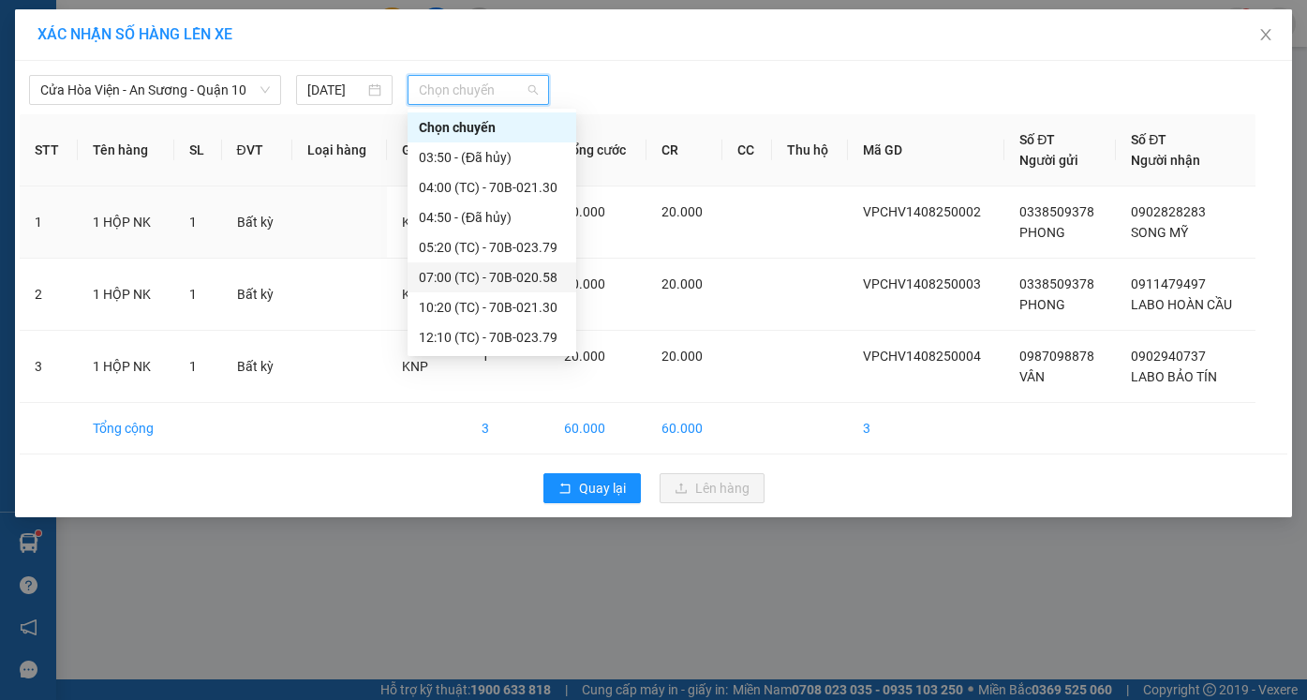
click at [458, 275] on div "07:00 (TC) - 70B-020.58" at bounding box center [492, 277] width 146 height 21
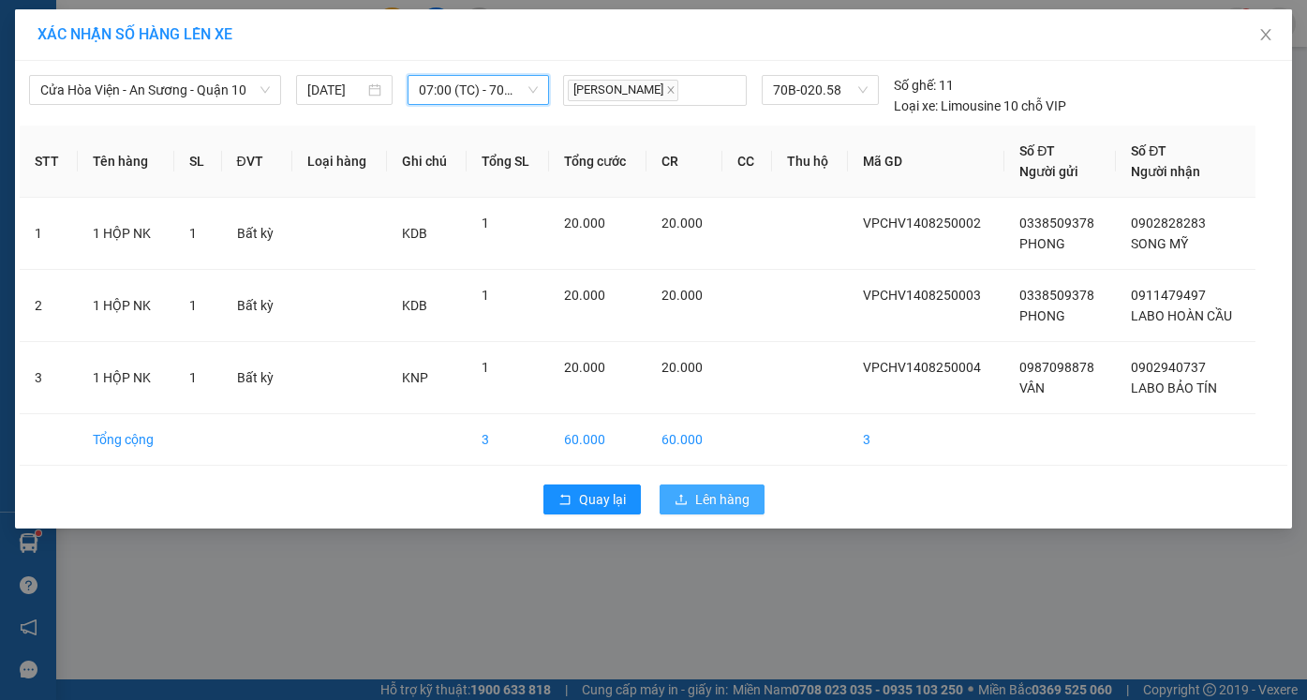
click at [714, 500] on span "Lên hàng" at bounding box center [722, 499] width 54 height 21
